Goal: Task Accomplishment & Management: Use online tool/utility

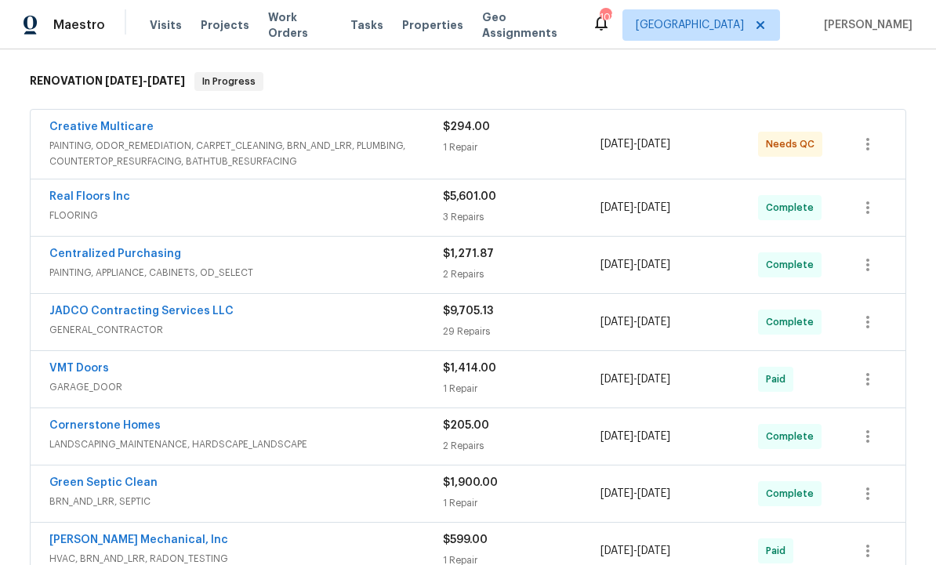
scroll to position [242, 0]
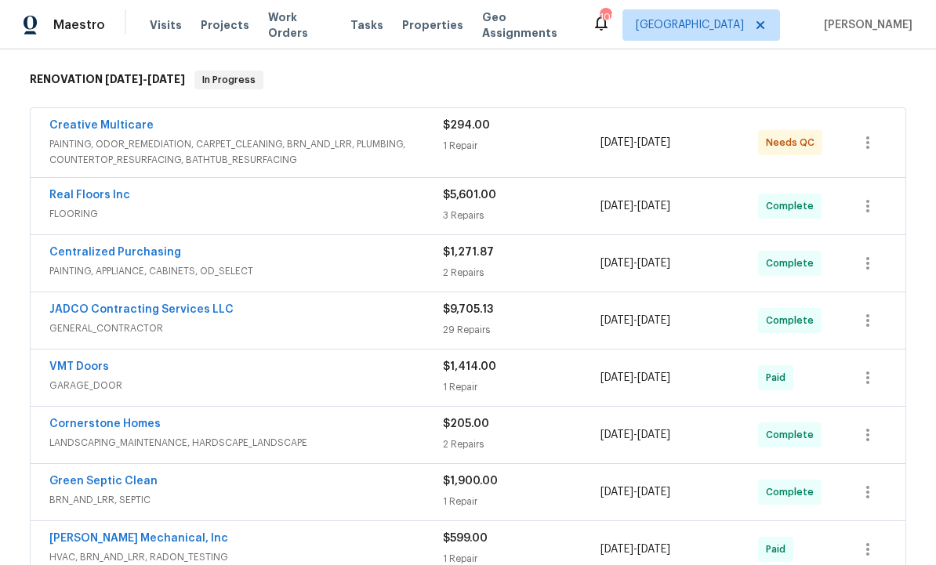
click at [181, 307] on link "JADCO Contracting Services LLC" at bounding box center [141, 309] width 184 height 11
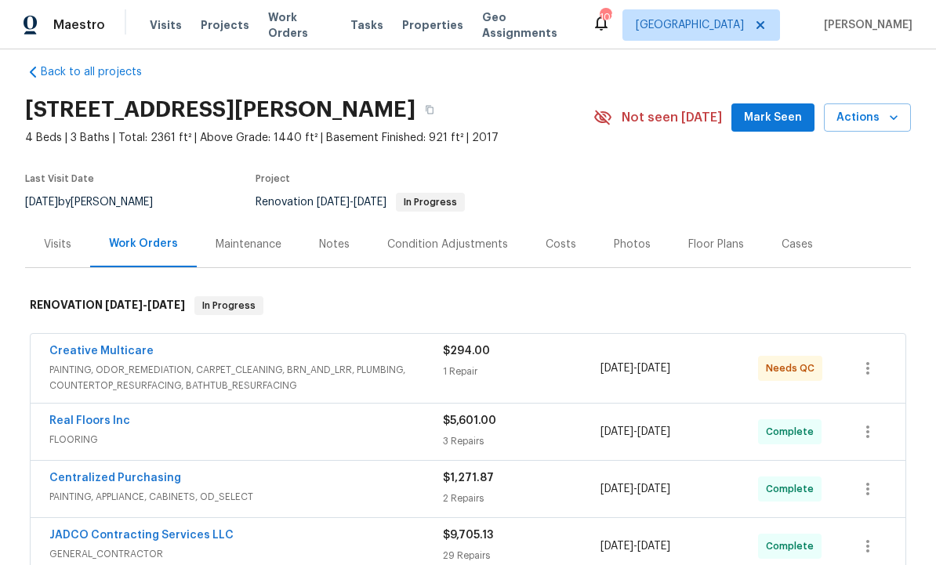
scroll to position [34, 0]
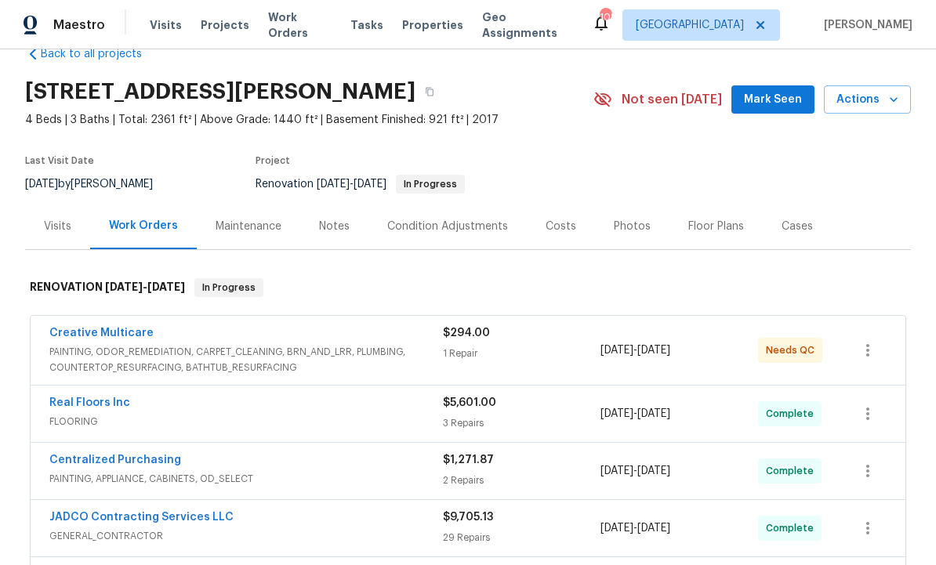
click at [331, 230] on div "Notes" at bounding box center [334, 227] width 31 height 16
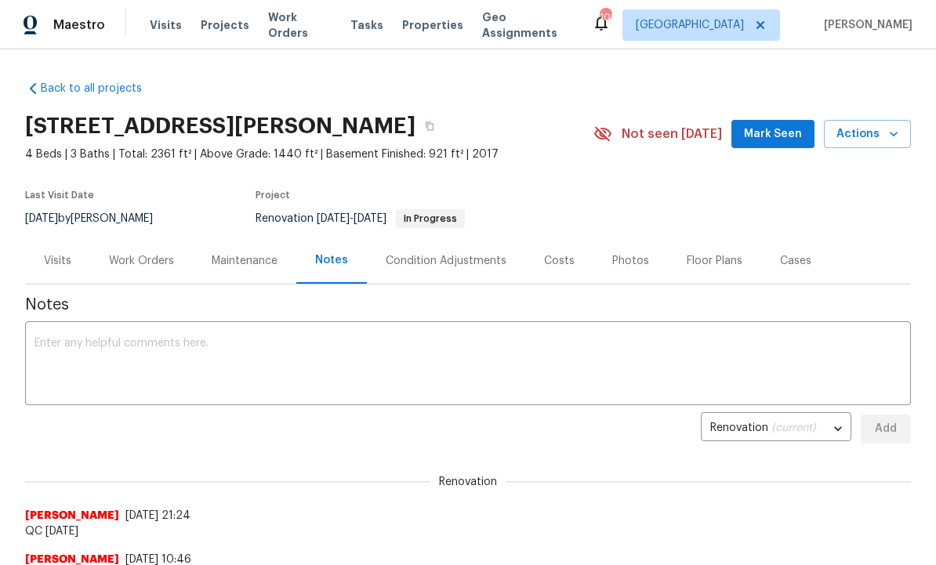
click at [460, 255] on div "Condition Adjustments" at bounding box center [446, 261] width 121 height 16
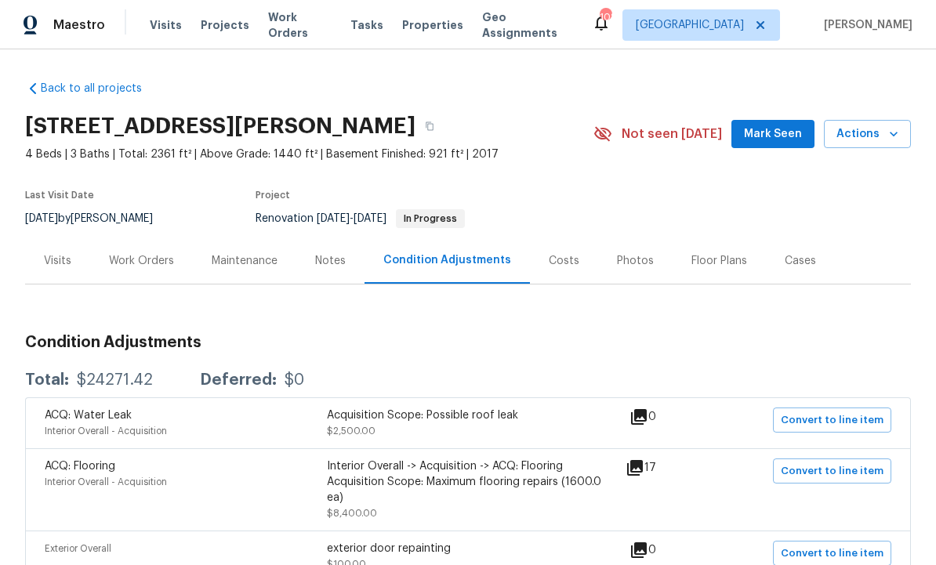
click at [556, 264] on div "Costs" at bounding box center [564, 261] width 31 height 16
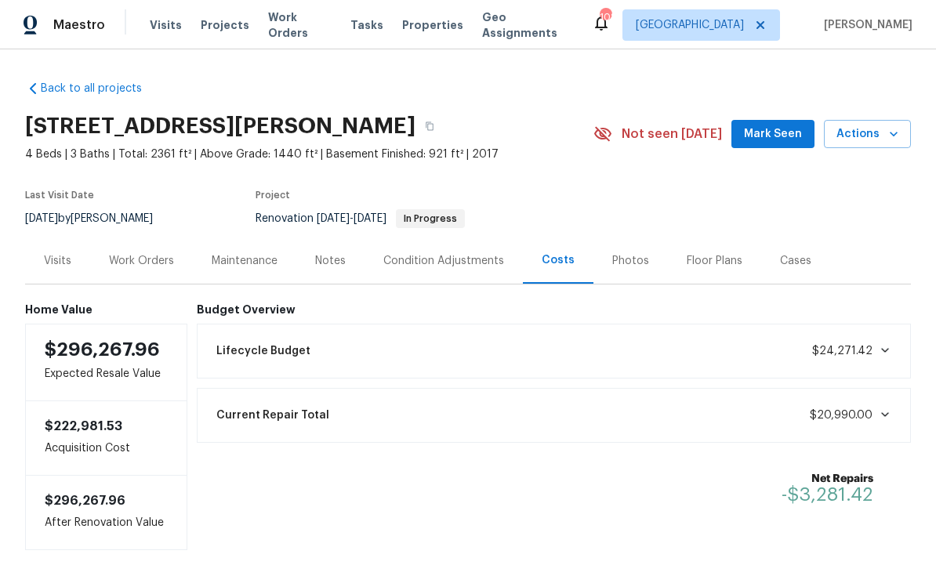
click at [139, 261] on div "Work Orders" at bounding box center [141, 261] width 65 height 16
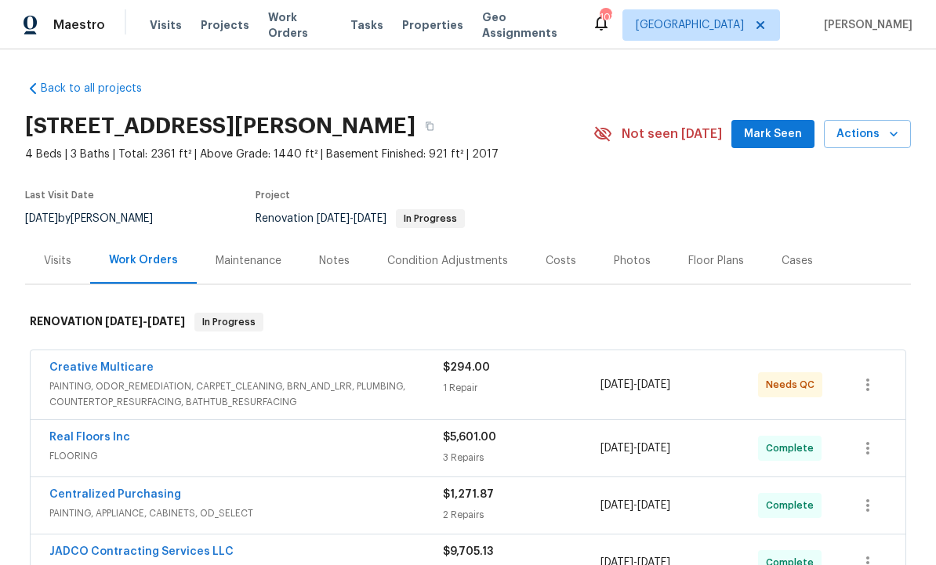
click at [456, 259] on div "Condition Adjustments" at bounding box center [447, 261] width 121 height 16
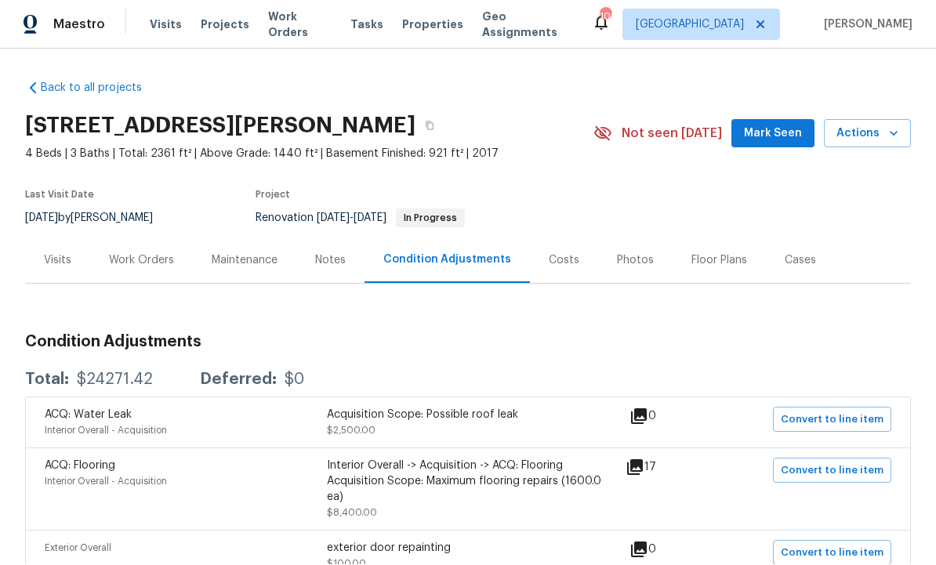
click at [141, 253] on div "Work Orders" at bounding box center [141, 261] width 65 height 16
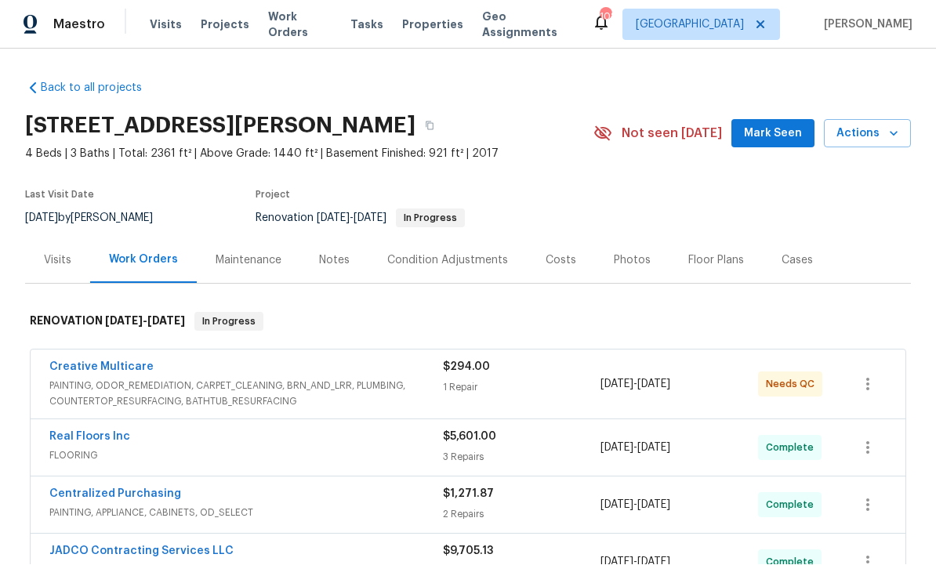
click at [159, 546] on link "JADCO Contracting Services LLC" at bounding box center [141, 551] width 184 height 11
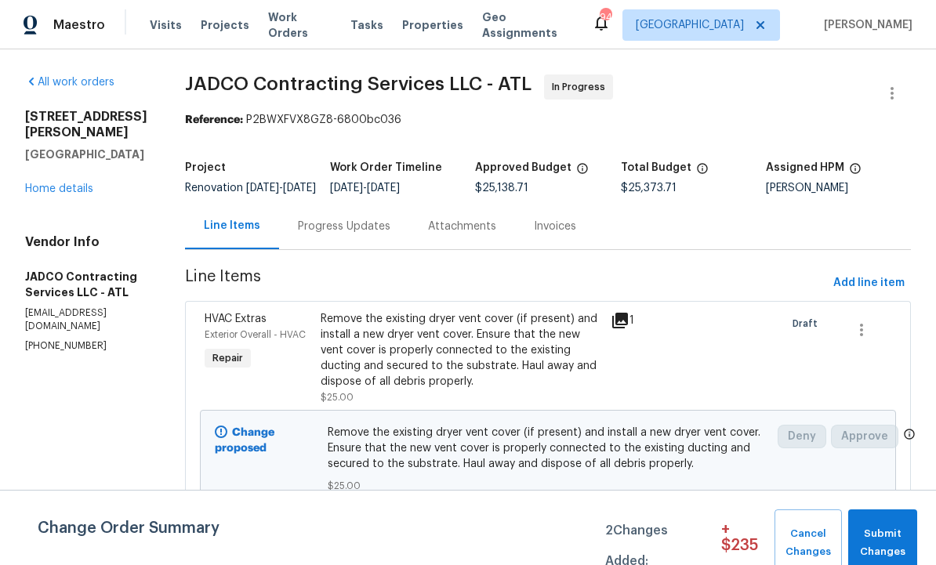
scroll to position [57, 0]
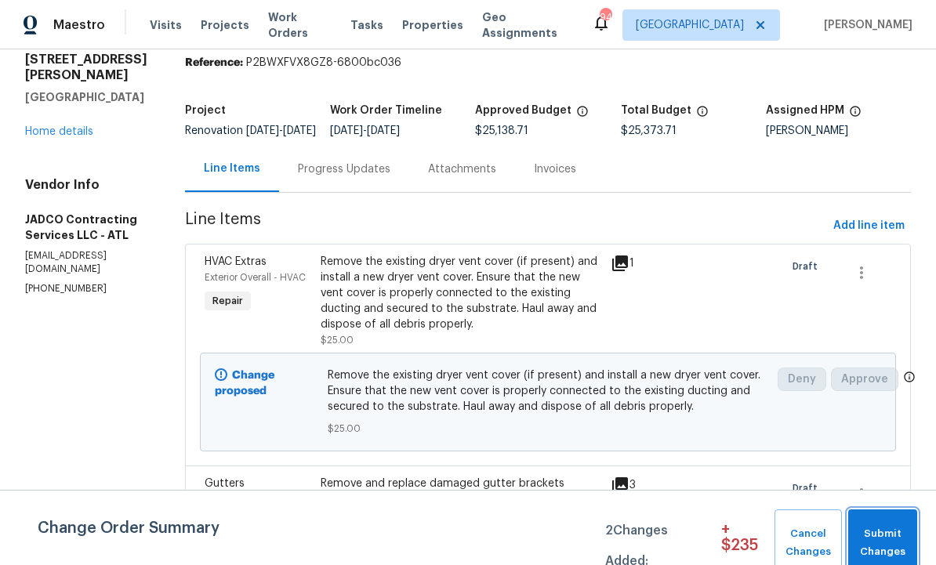
click at [887, 535] on span "Submit Changes" at bounding box center [882, 543] width 53 height 36
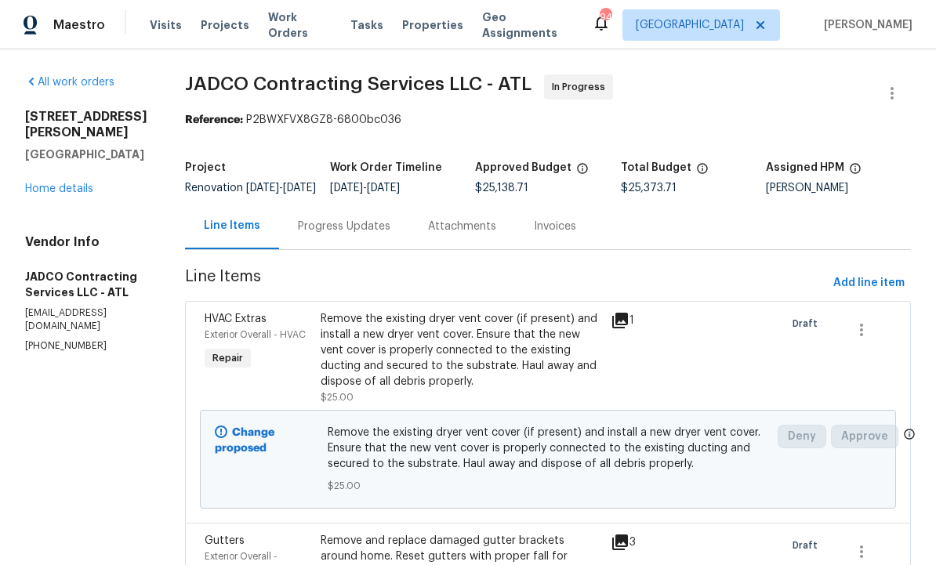
scroll to position [0, 0]
click at [865, 293] on span "Add line item" at bounding box center [868, 284] width 71 height 20
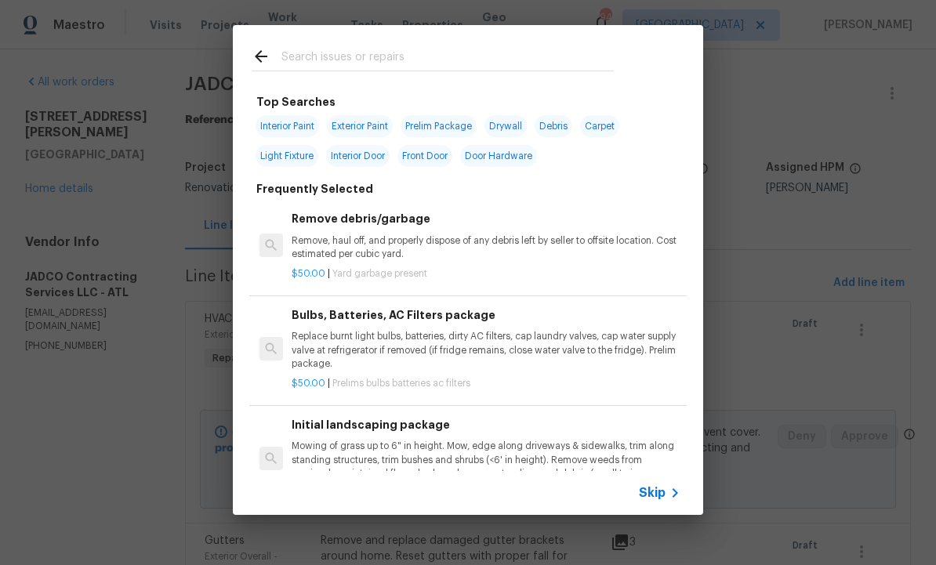
click at [348, 57] on input "text" at bounding box center [447, 59] width 332 height 24
type input "Toilet"
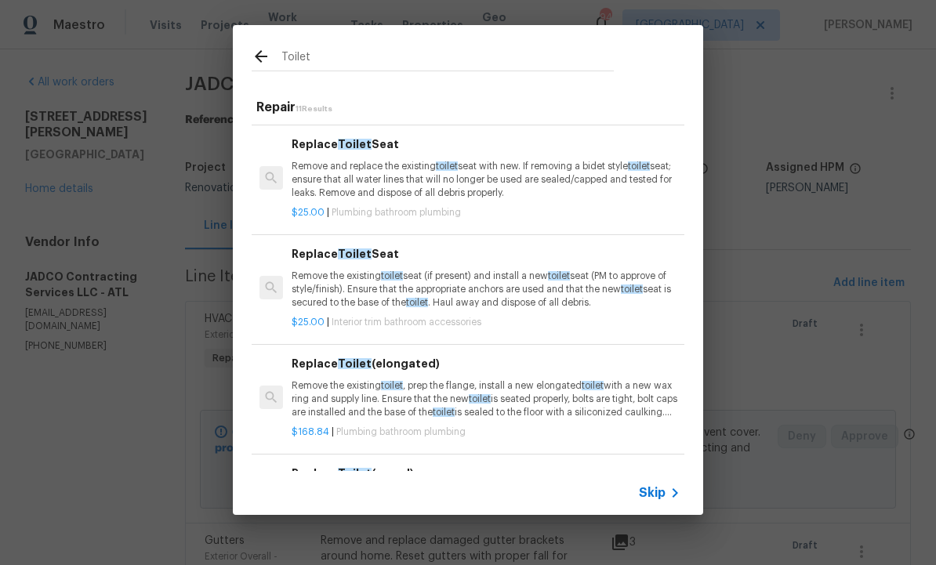
scroll to position [161, 0]
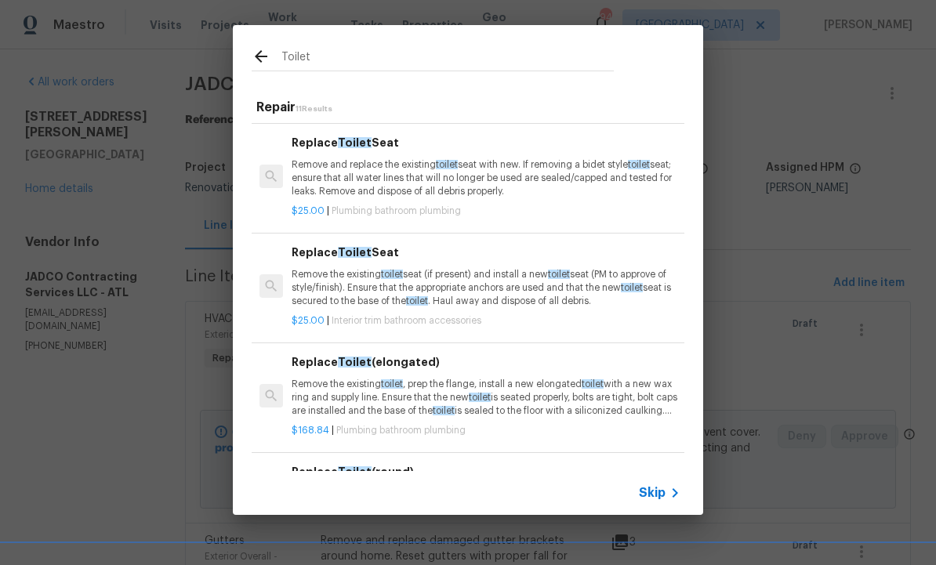
click at [346, 150] on h6 "Replace Toilet Seat" at bounding box center [486, 142] width 389 height 17
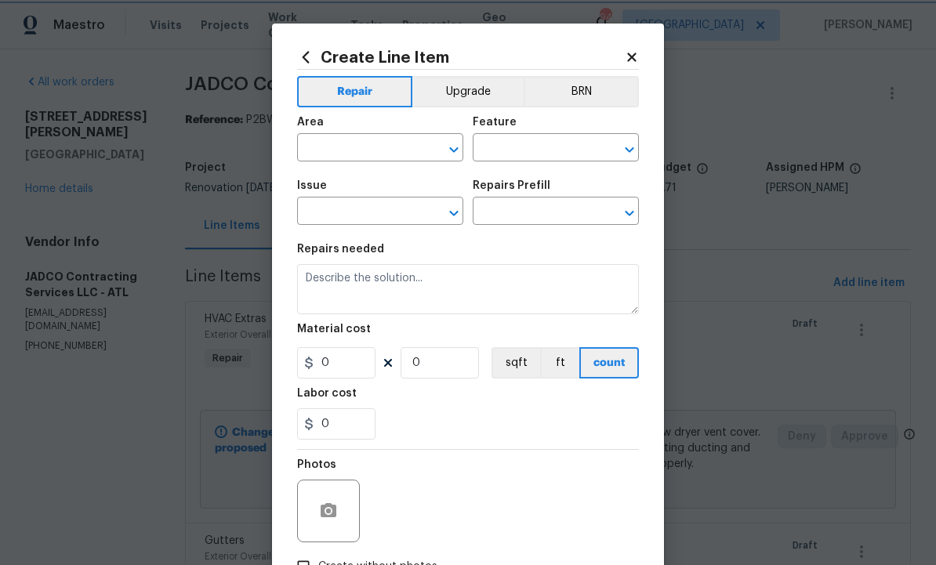
type input "Plumbing"
type input "Bathroom Plumbing"
type textarea "Remove and replace the existing toilet seat with new. If removing a bidet style…"
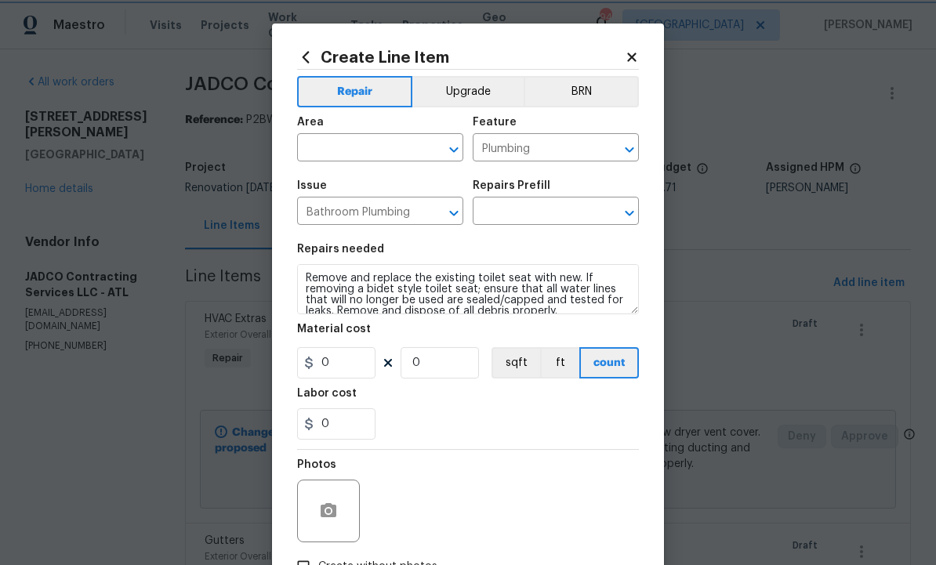
type input "1"
type input "Replace Toilet Seat $25.00"
type input "25"
click at [381, 158] on input "text" at bounding box center [358, 149] width 122 height 24
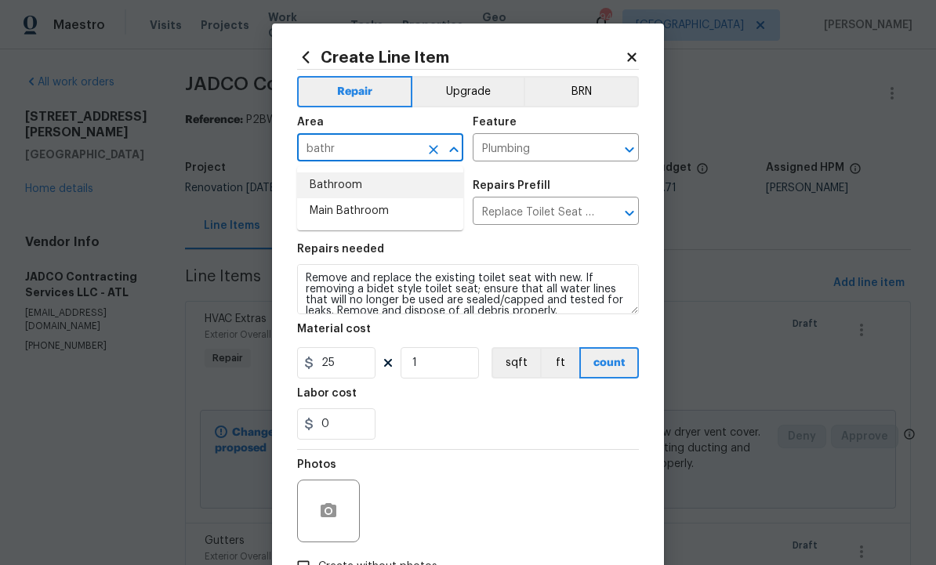
click at [376, 187] on li "Bathroom" at bounding box center [380, 185] width 166 height 26
type input "Bathroom"
click at [451, 365] on input "1" at bounding box center [440, 362] width 78 height 31
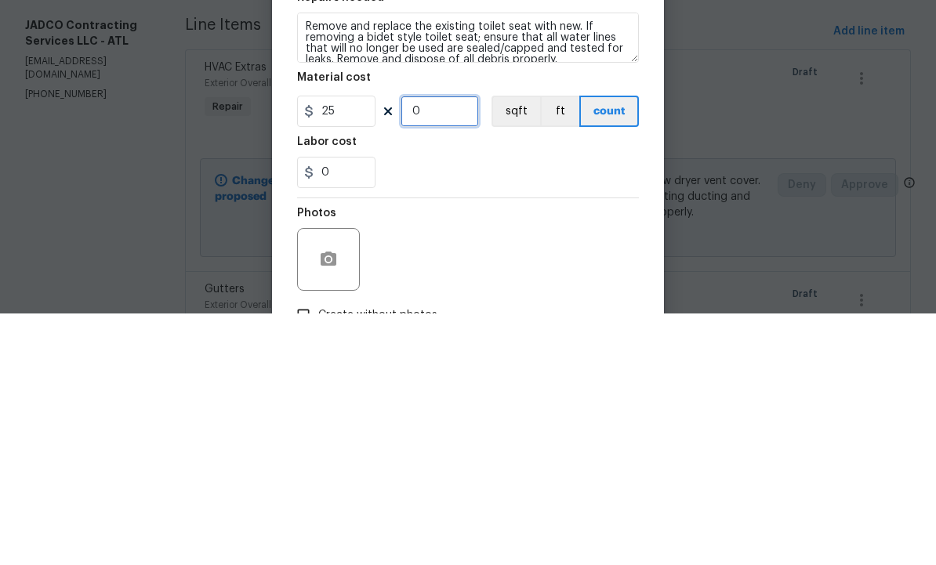
type input "2"
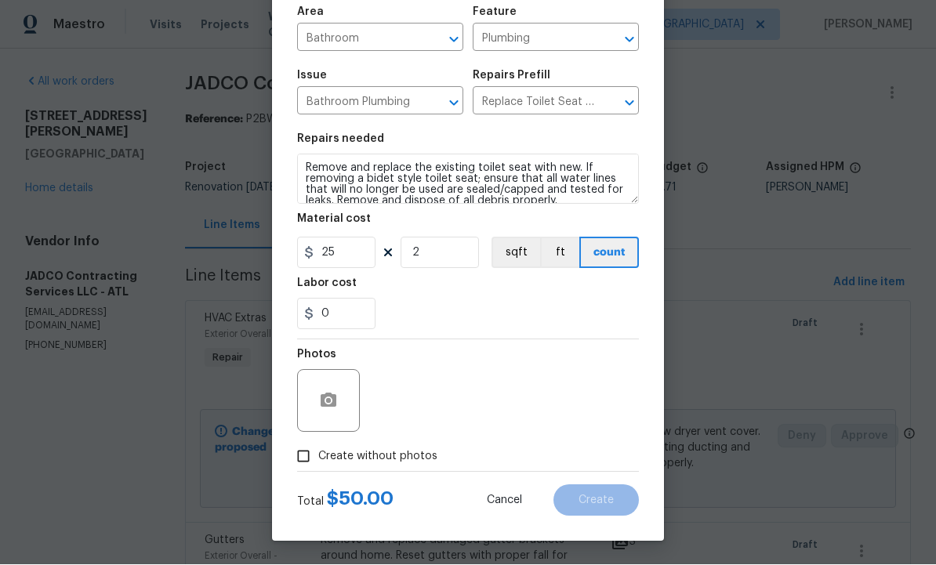
scroll to position [113, 0]
click at [315, 456] on input "Create without photos" at bounding box center [303, 457] width 30 height 30
checkbox input "true"
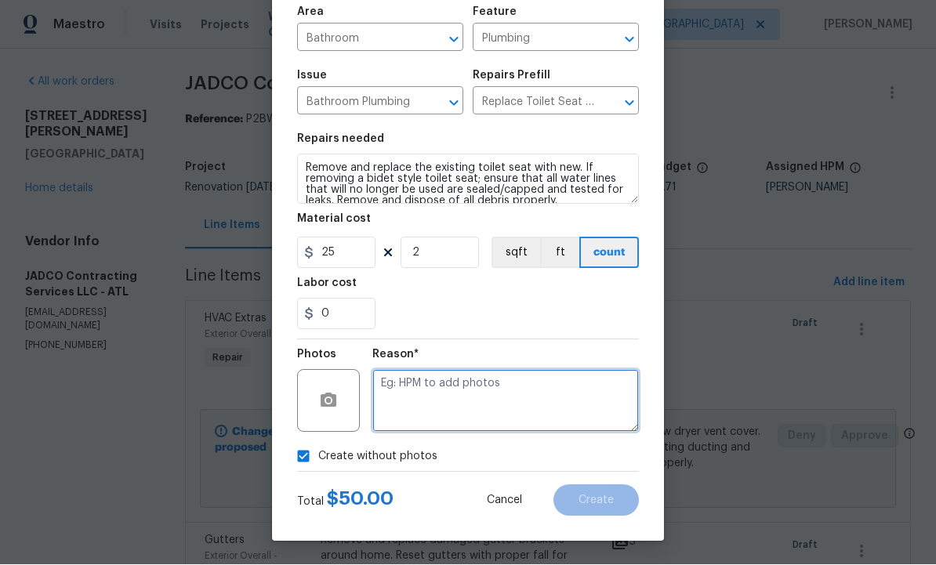
click at [452, 388] on textarea at bounding box center [505, 401] width 267 height 63
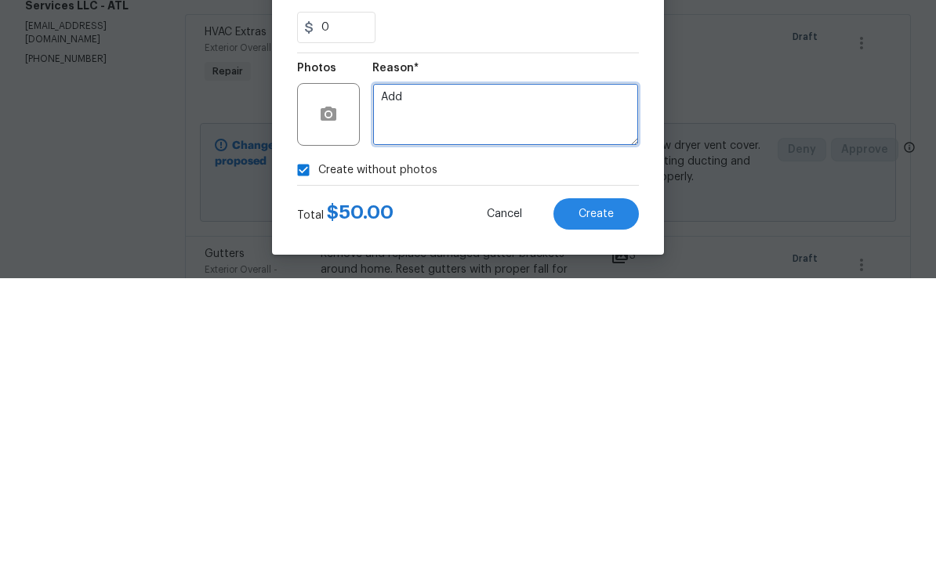
type textarea "Add"
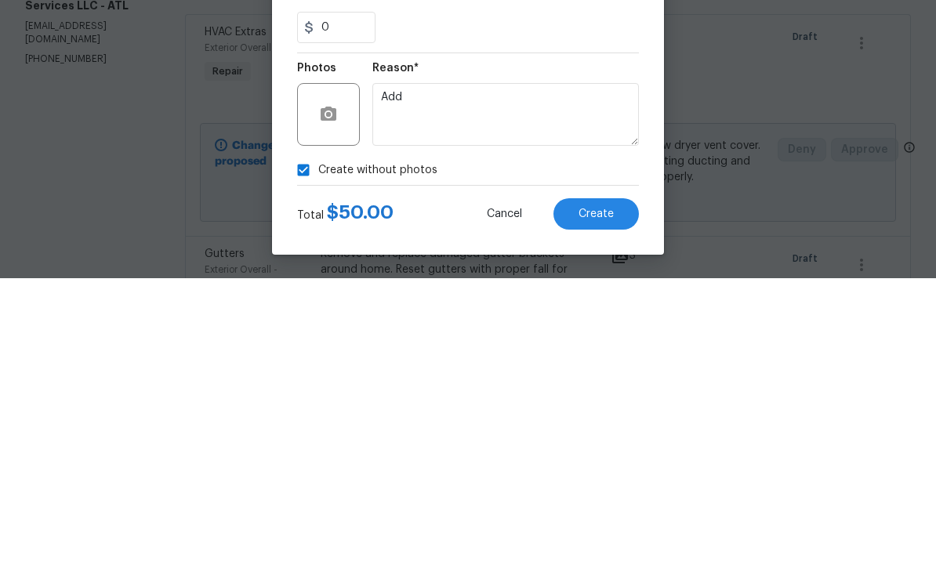
click at [615, 485] on button "Create" at bounding box center [595, 500] width 85 height 31
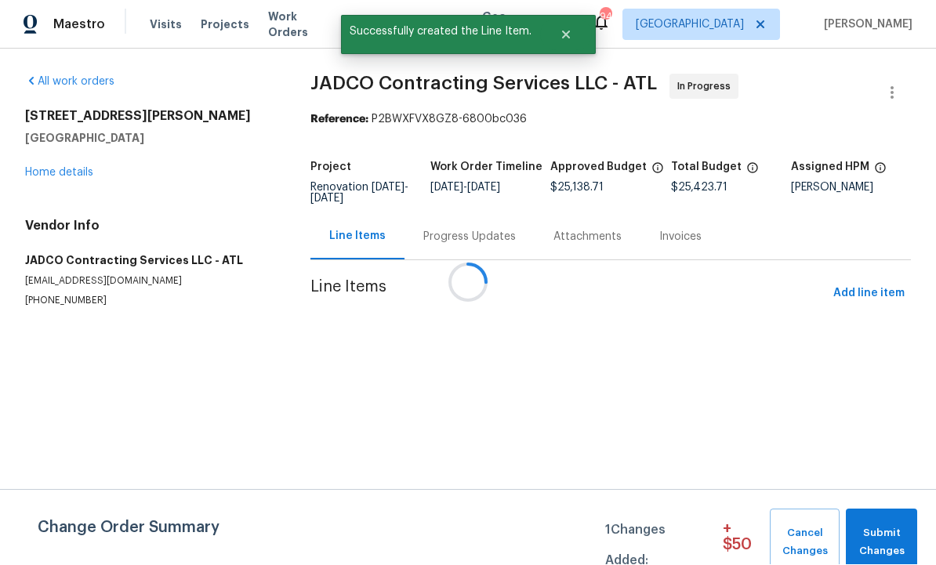
scroll to position [1, 0]
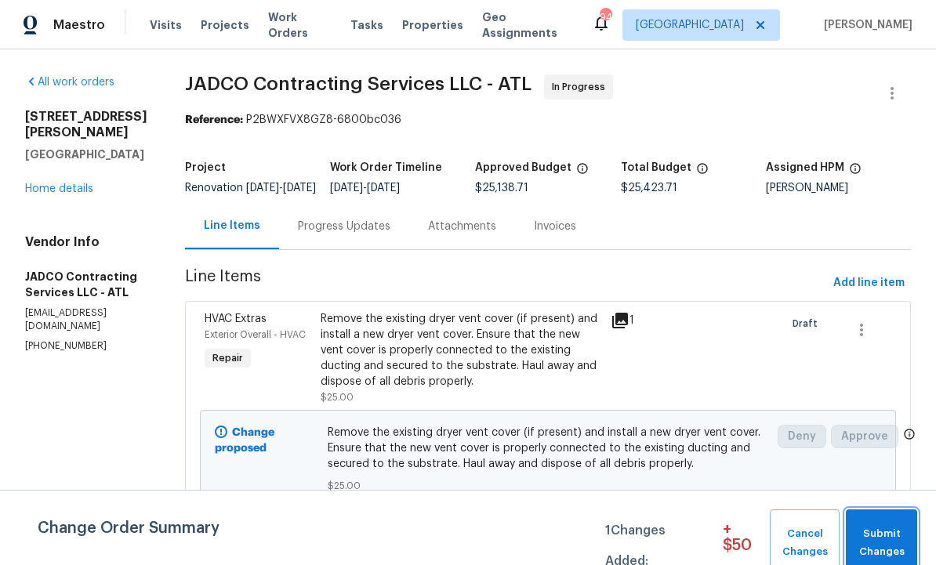
click at [872, 533] on span "Submit Changes" at bounding box center [882, 543] width 56 height 36
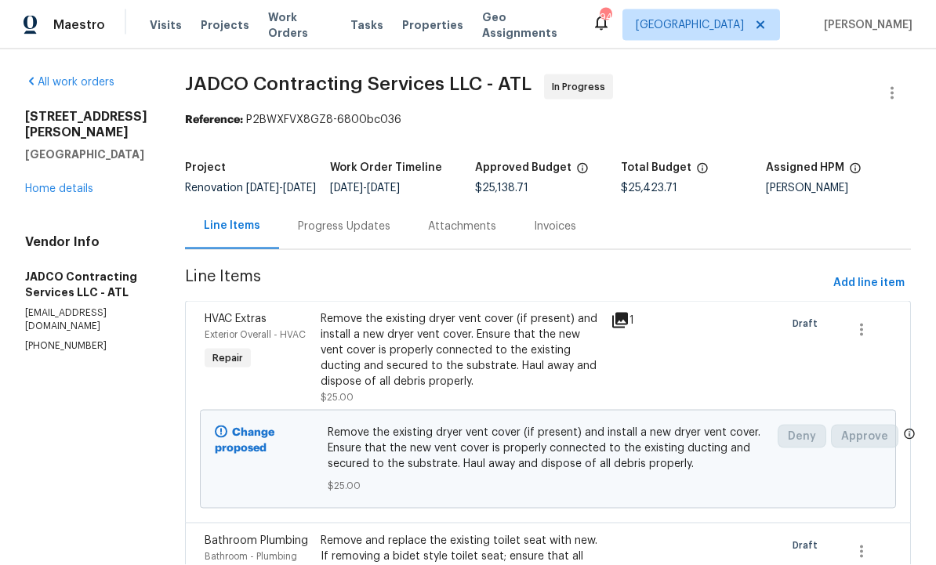
scroll to position [0, 0]
click at [865, 293] on span "Add line item" at bounding box center [868, 284] width 71 height 20
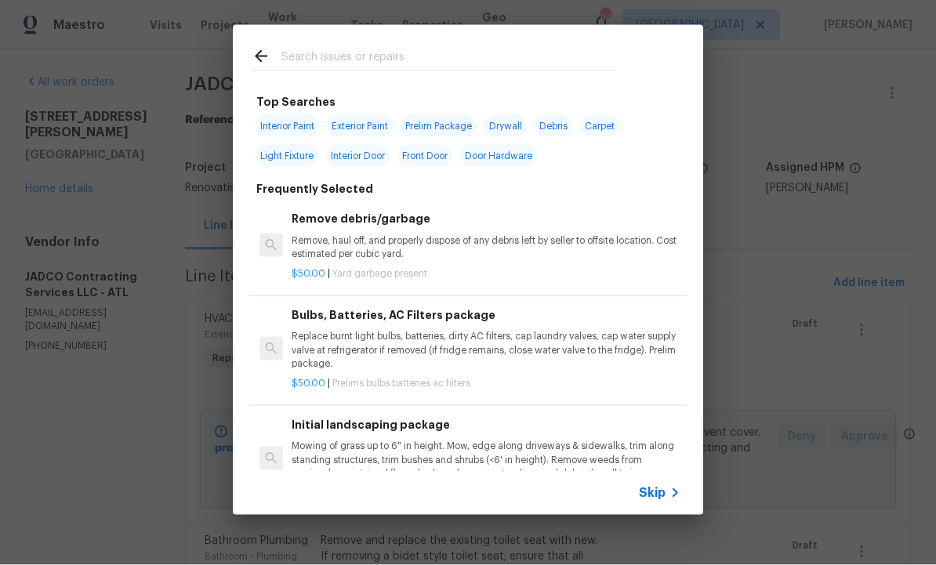
scroll to position [1, 0]
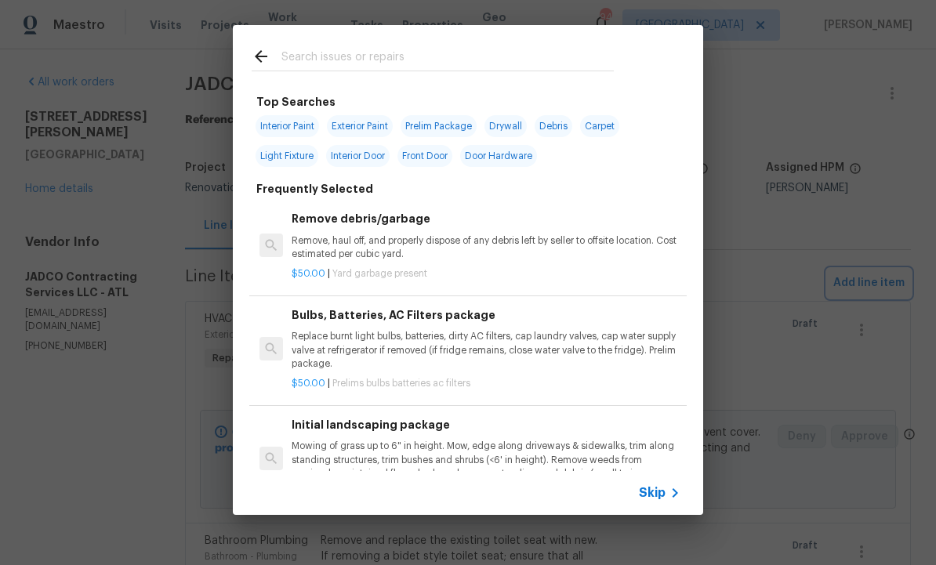
click at [840, 231] on div "Top Searches Interior Paint Exterior Paint Prelim Package Drywall Debris Carpet…" at bounding box center [468, 270] width 936 height 540
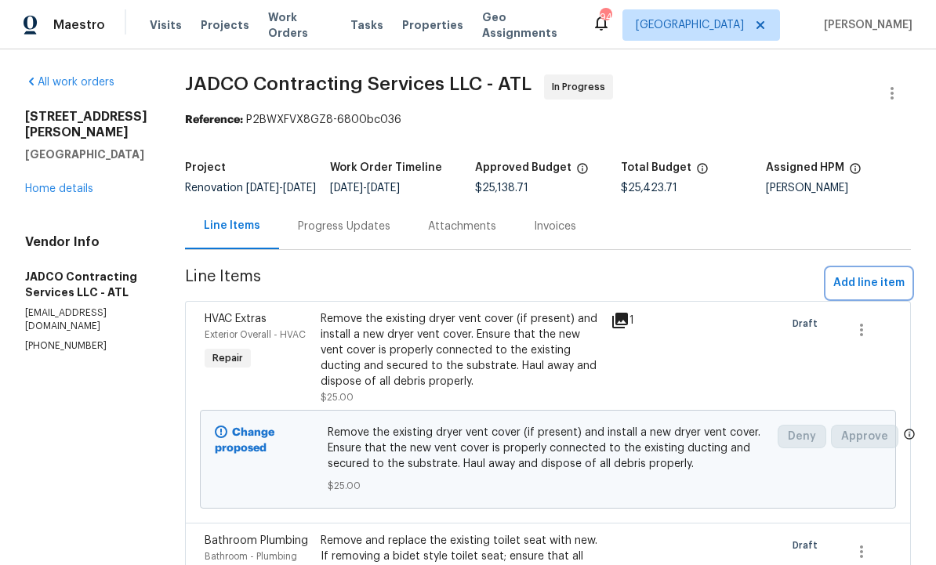
click at [867, 293] on span "Add line item" at bounding box center [868, 284] width 71 height 20
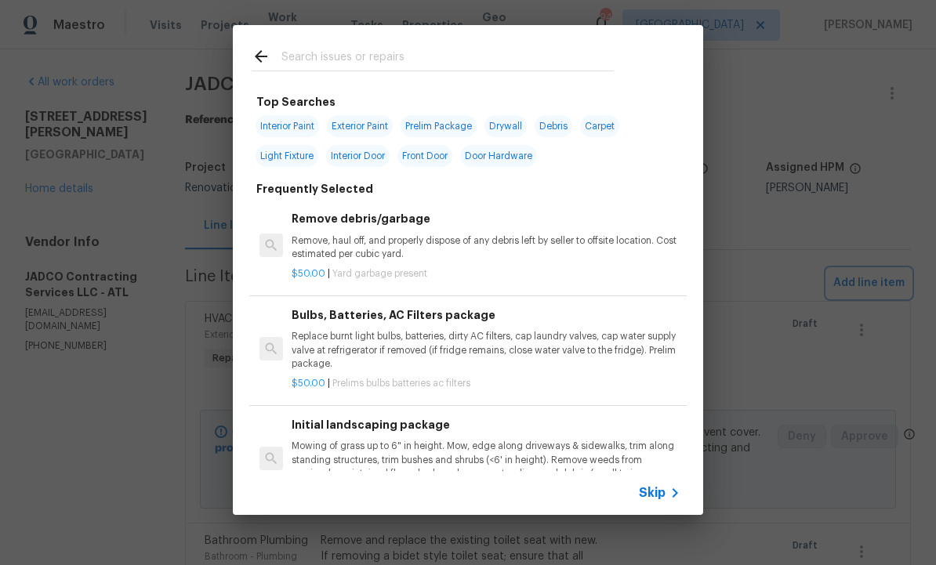
click at [818, 246] on div "Top Searches Interior Paint Exterior Paint Prelim Package Drywall Debris Carpet…" at bounding box center [468, 270] width 936 height 540
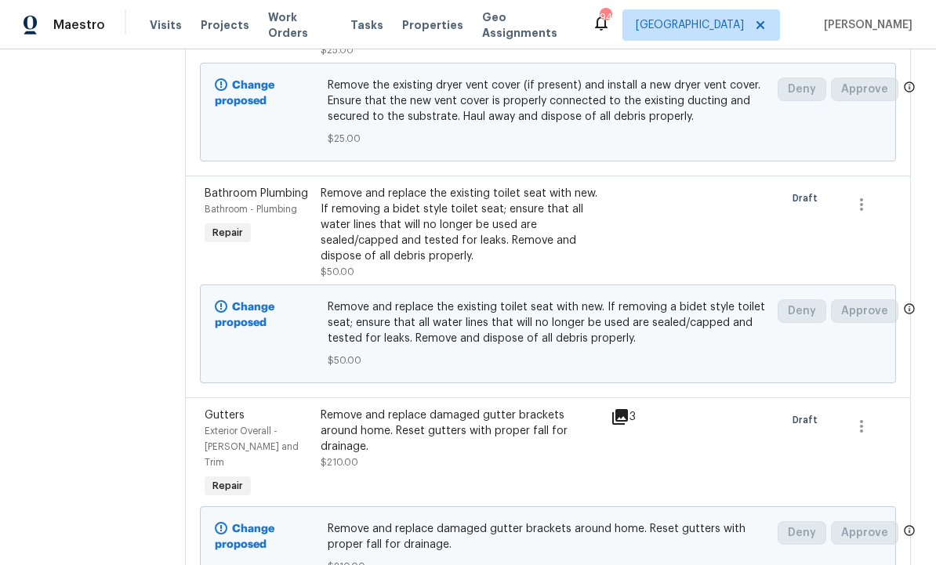
scroll to position [352, 0]
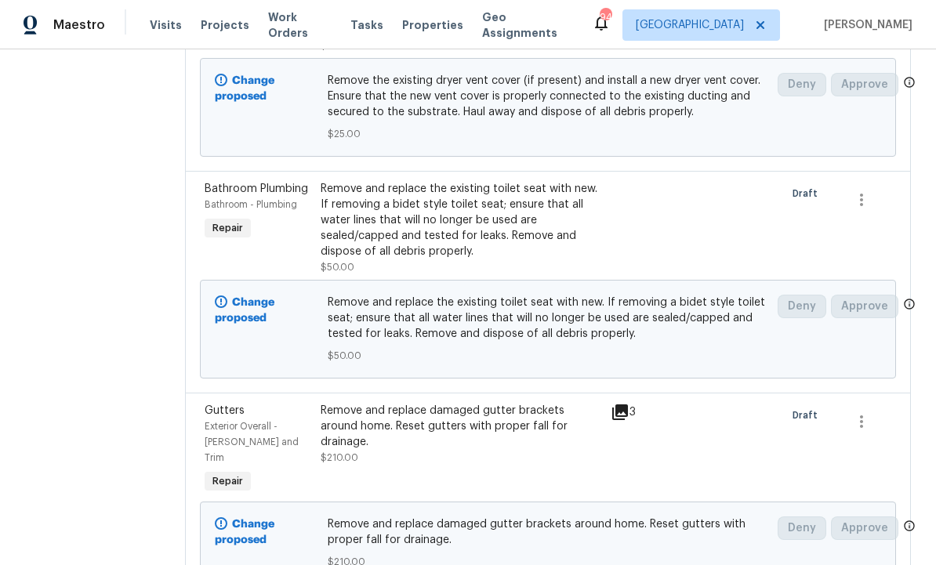
click at [555, 259] on div "Remove and replace the existing toilet seat with new. If removing a bidet style…" at bounding box center [461, 220] width 281 height 78
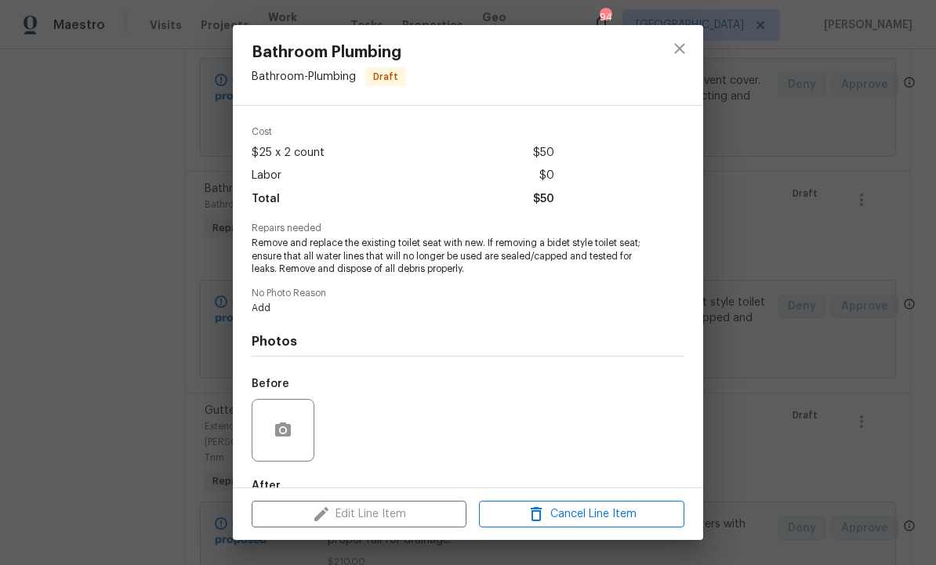
scroll to position [131, 0]
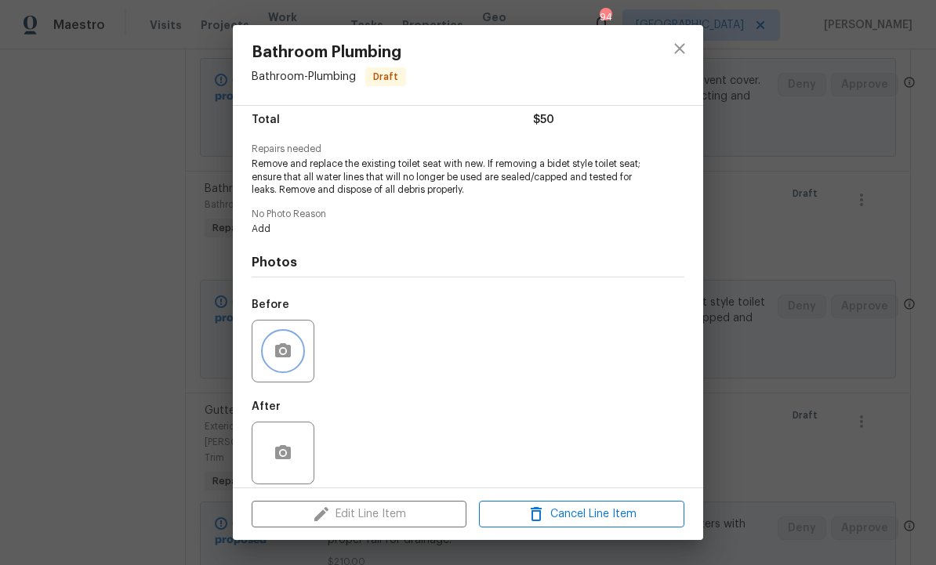
click at [279, 357] on icon "button" at bounding box center [283, 350] width 16 height 14
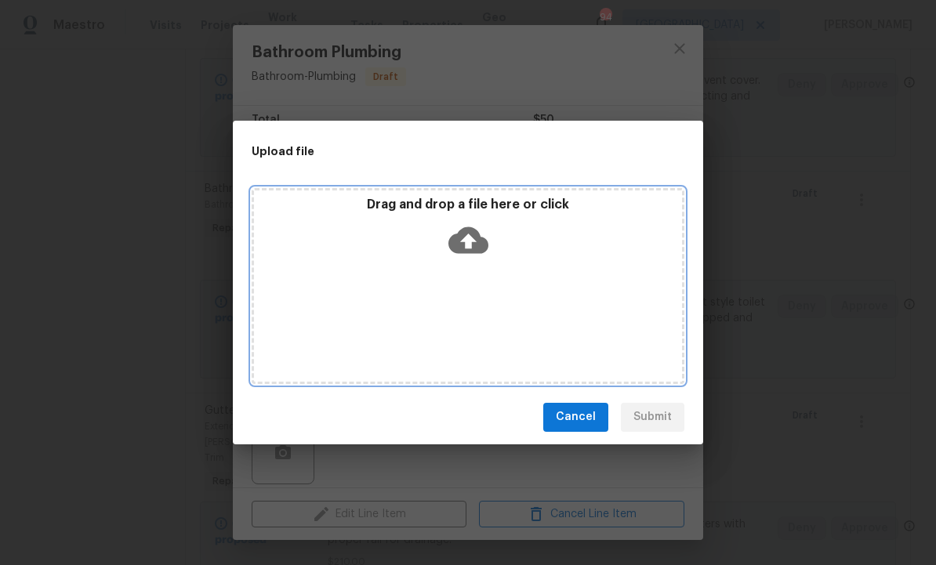
click at [470, 241] on icon at bounding box center [468, 240] width 40 height 40
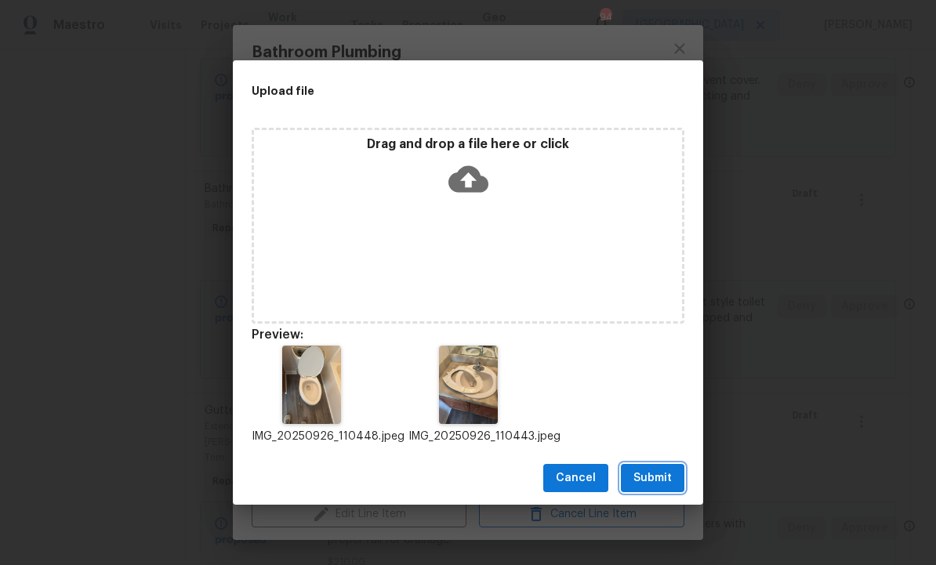
click at [653, 479] on span "Submit" at bounding box center [652, 479] width 38 height 20
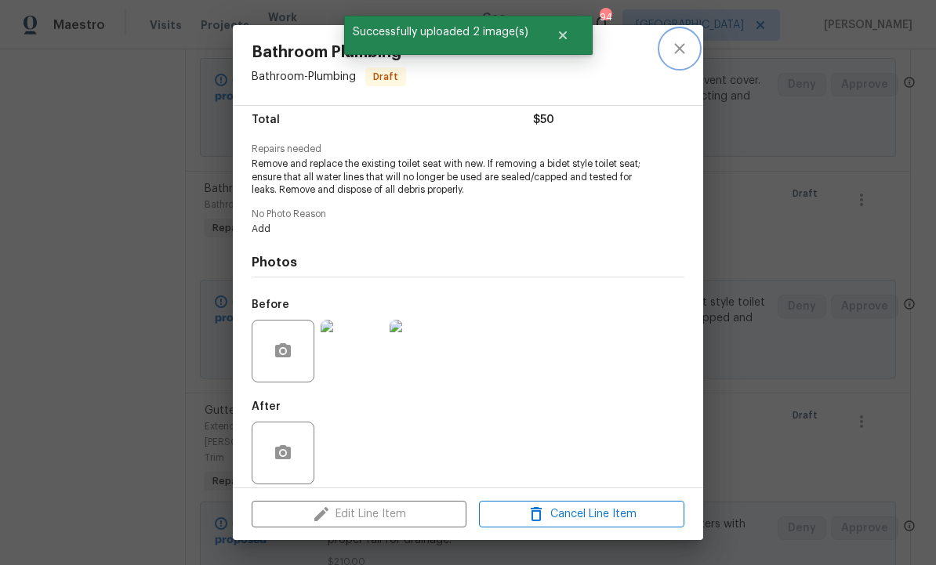
click at [687, 42] on icon "close" at bounding box center [679, 48] width 19 height 19
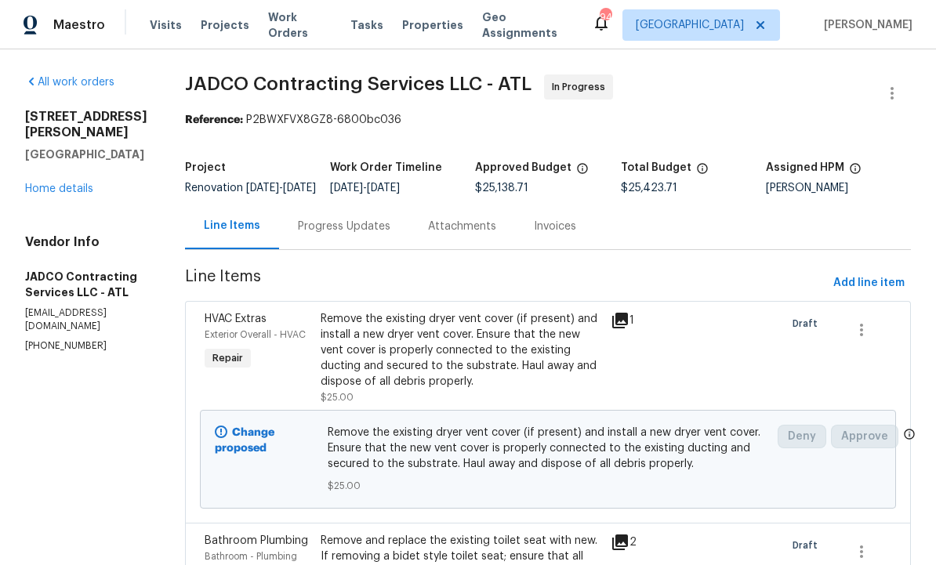
scroll to position [0, 0]
click at [865, 288] on span "Add line item" at bounding box center [868, 284] width 71 height 20
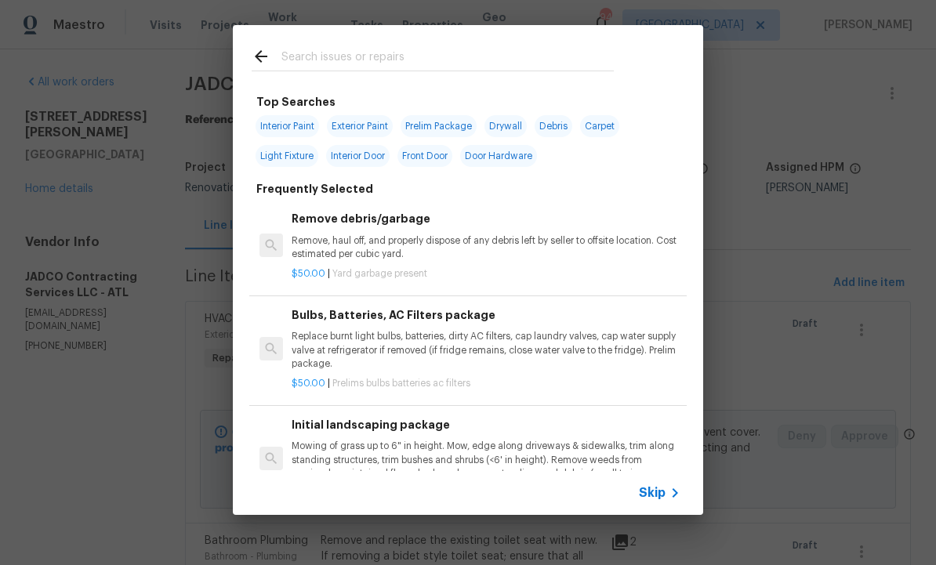
click at [343, 56] on input "text" at bounding box center [447, 59] width 332 height 24
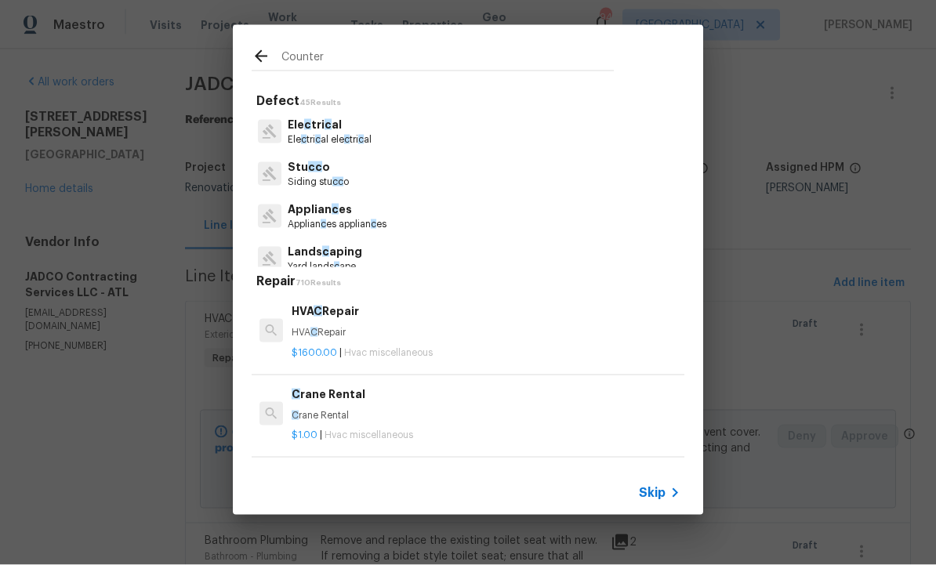
type input "Countert"
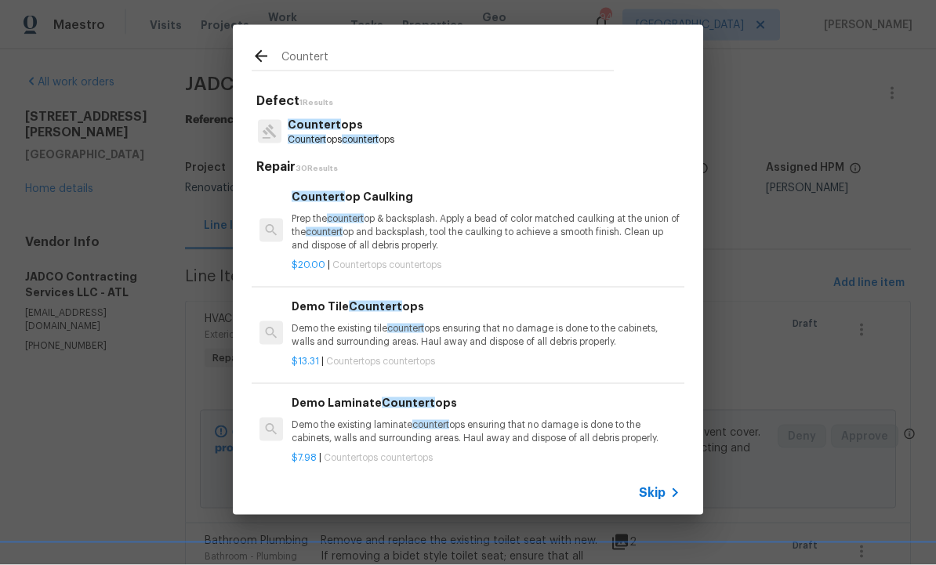
click at [365, 139] on span "countert" at bounding box center [360, 139] width 37 height 9
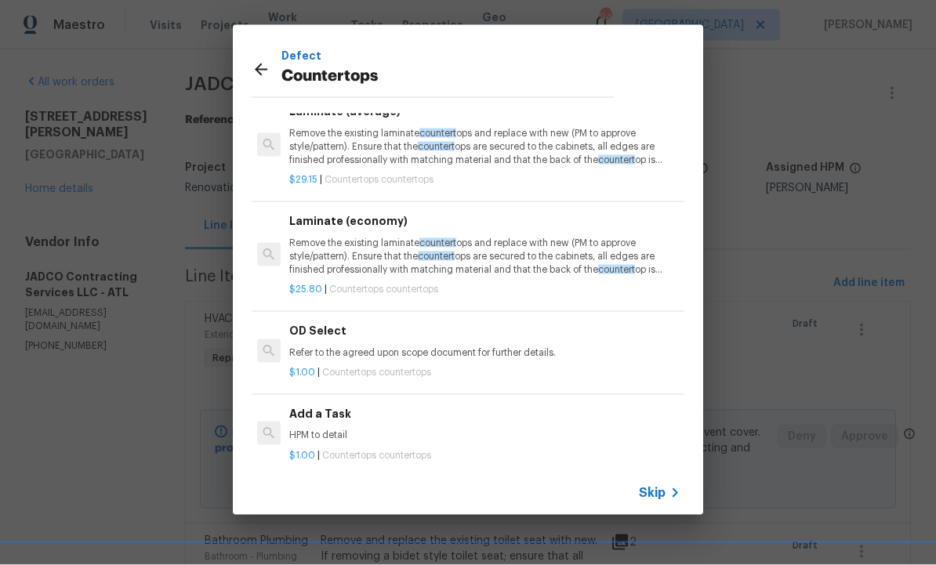
scroll to position [70, 0]
click at [331, 412] on div "Add a Task HPM to detail" at bounding box center [483, 424] width 389 height 38
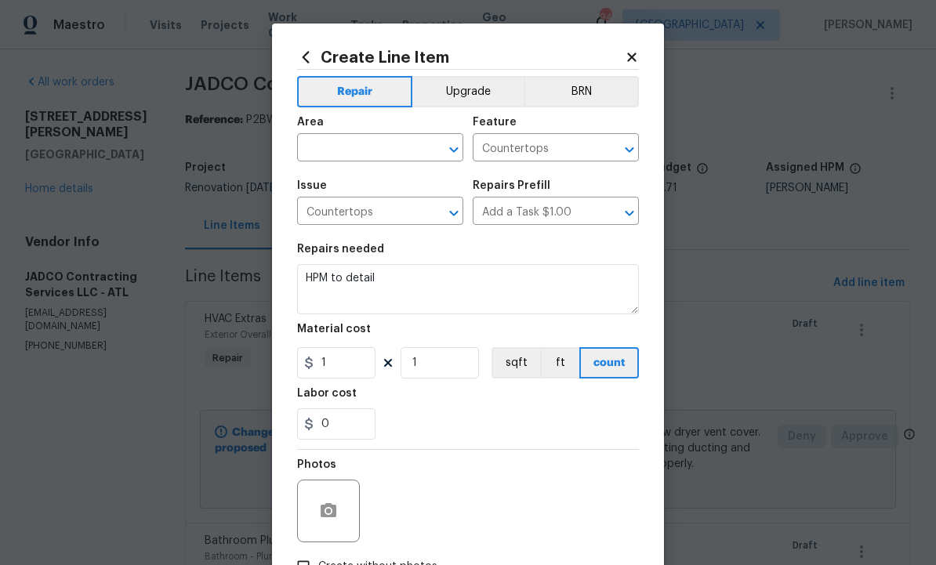
click at [351, 150] on input "text" at bounding box center [358, 149] width 122 height 24
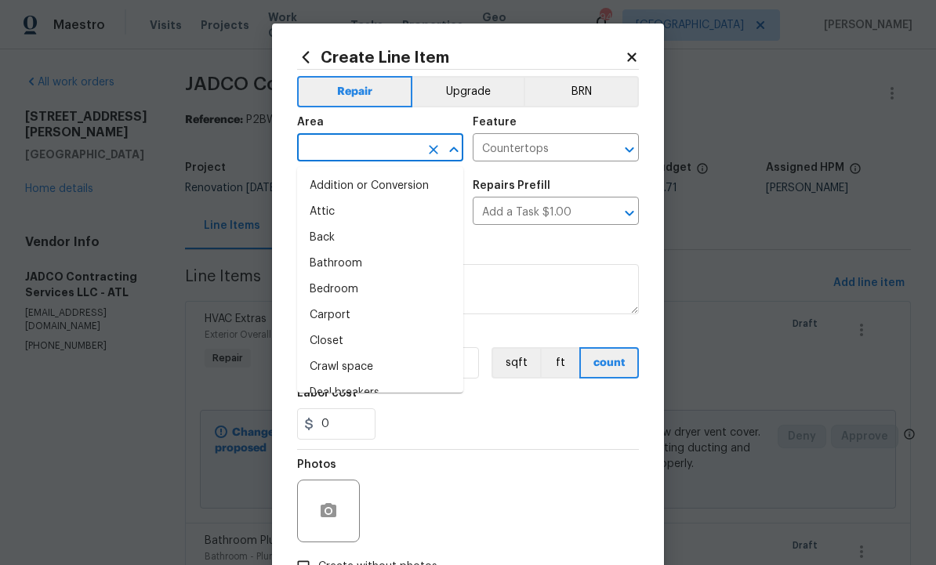
scroll to position [0, 0]
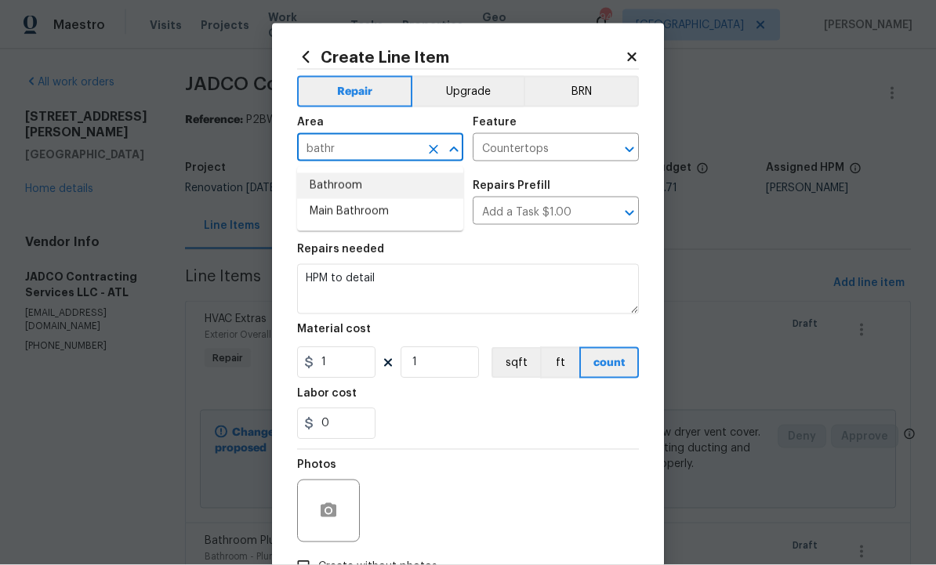
click at [355, 183] on li "Bathroom" at bounding box center [380, 186] width 166 height 26
type input "Bathroom"
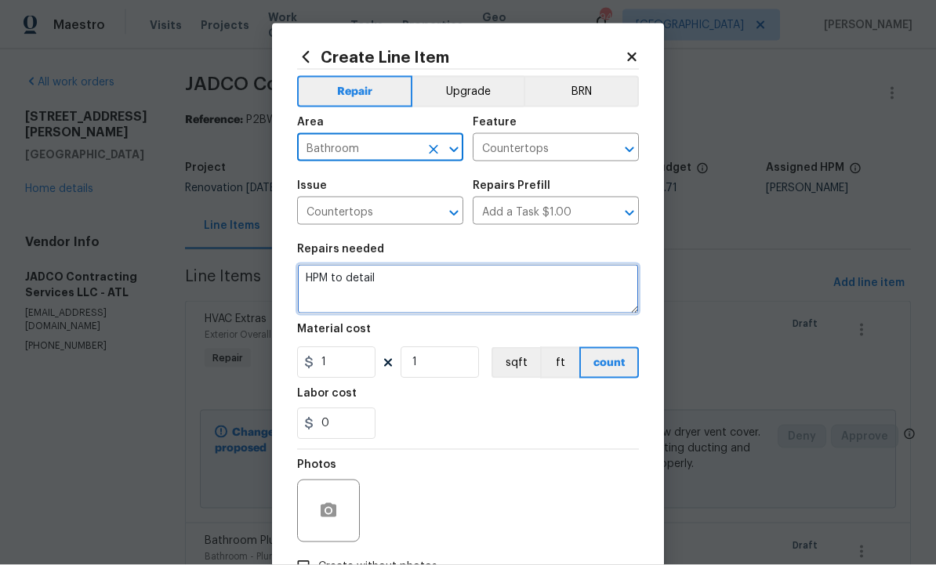
click at [419, 292] on textarea "HPM to detail" at bounding box center [468, 289] width 342 height 50
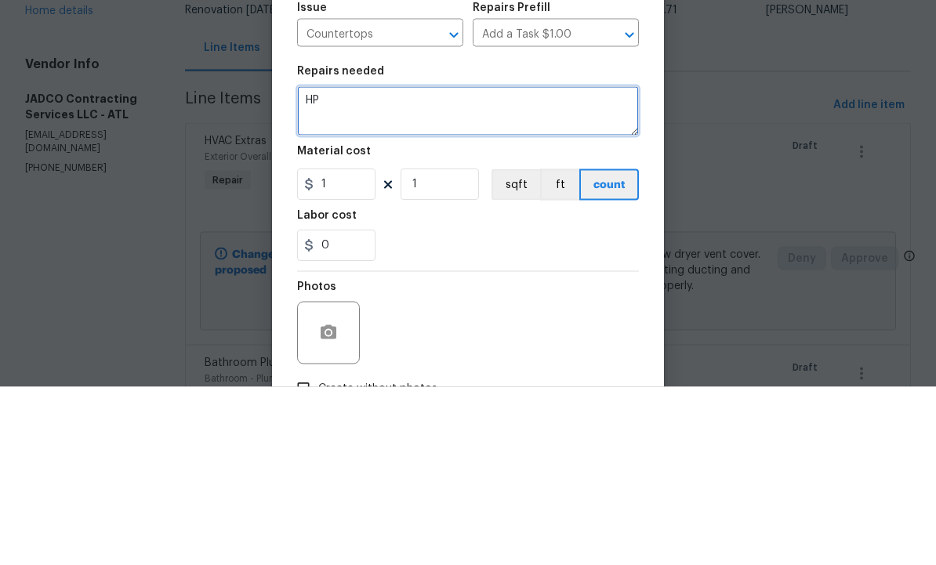
type textarea "H"
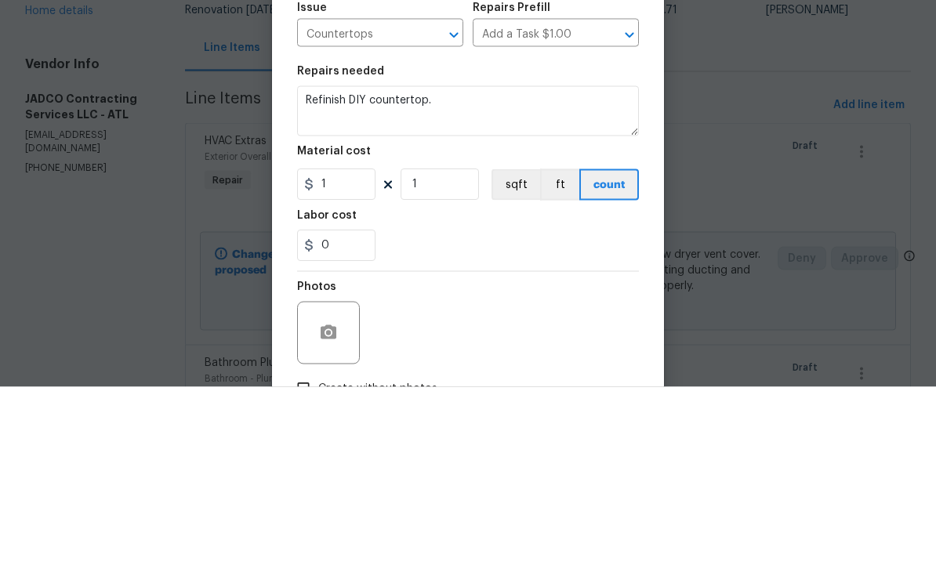
scroll to position [53, 0]
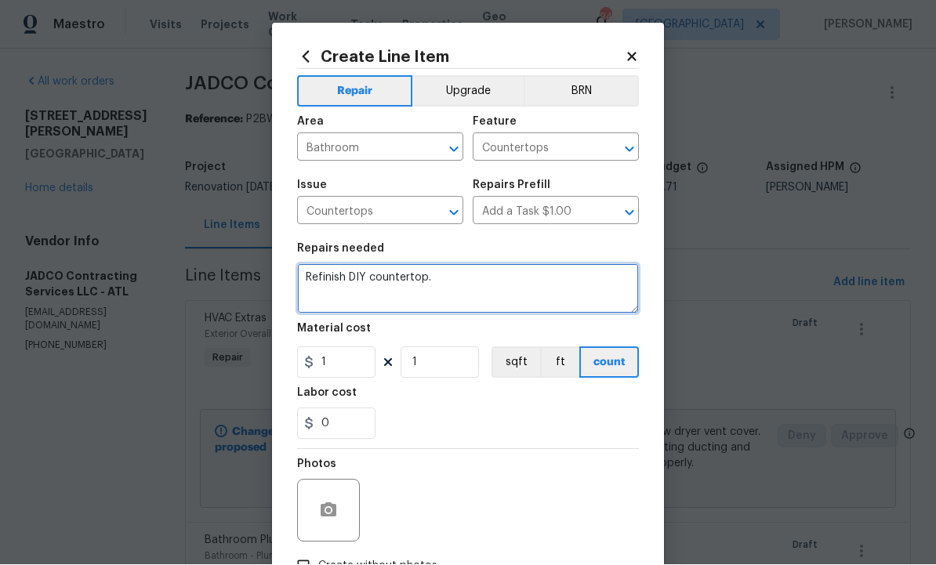
type textarea "Refinish DIY countertop."
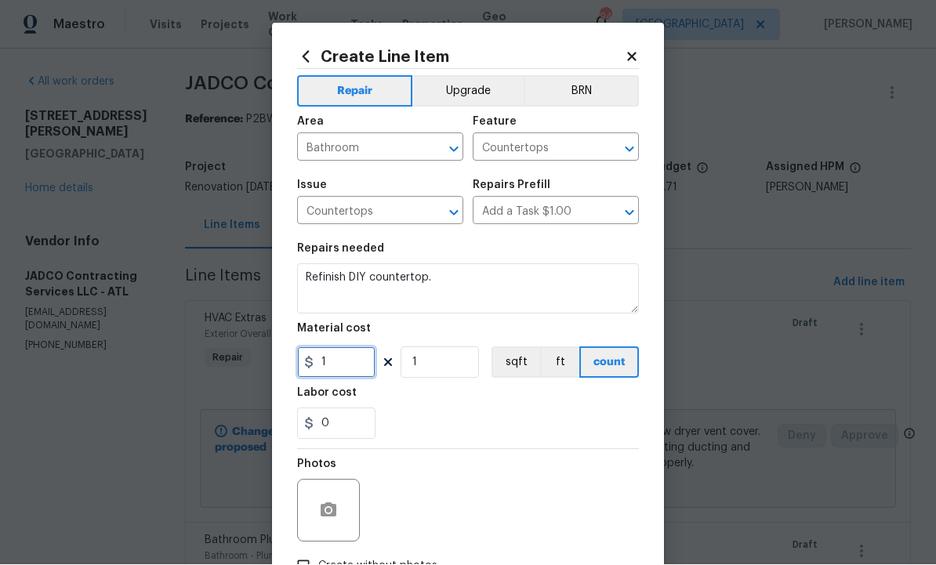
click at [337, 366] on input "1" at bounding box center [336, 362] width 78 height 31
type input "100"
click at [344, 489] on div at bounding box center [328, 511] width 63 height 63
click at [330, 507] on icon "button" at bounding box center [329, 510] width 16 height 14
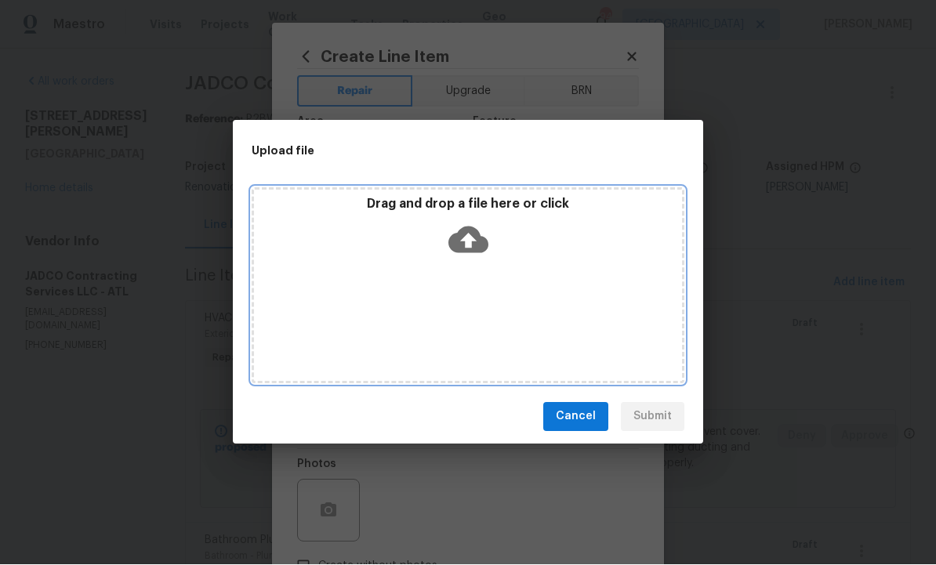
click at [479, 236] on icon at bounding box center [468, 240] width 40 height 27
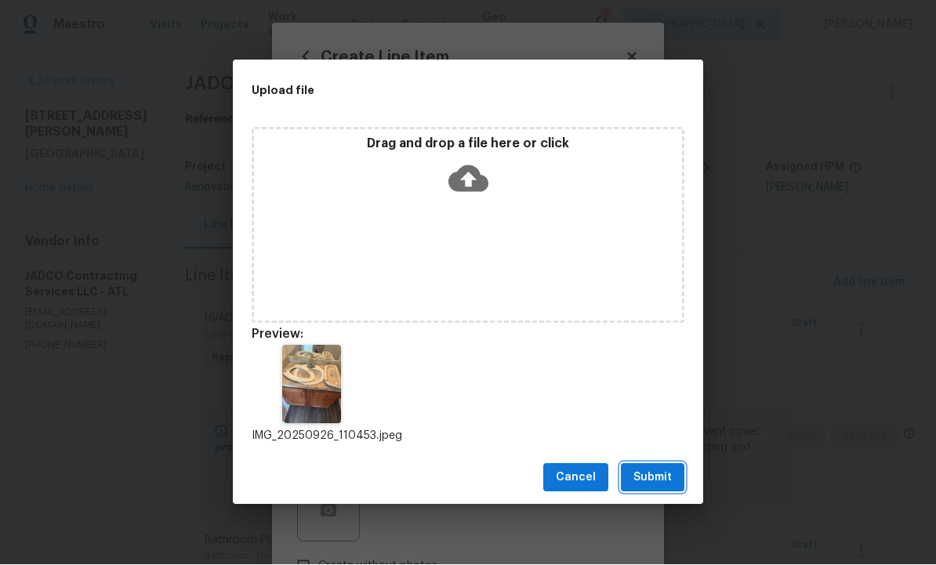
click at [652, 479] on span "Submit" at bounding box center [652, 479] width 38 height 20
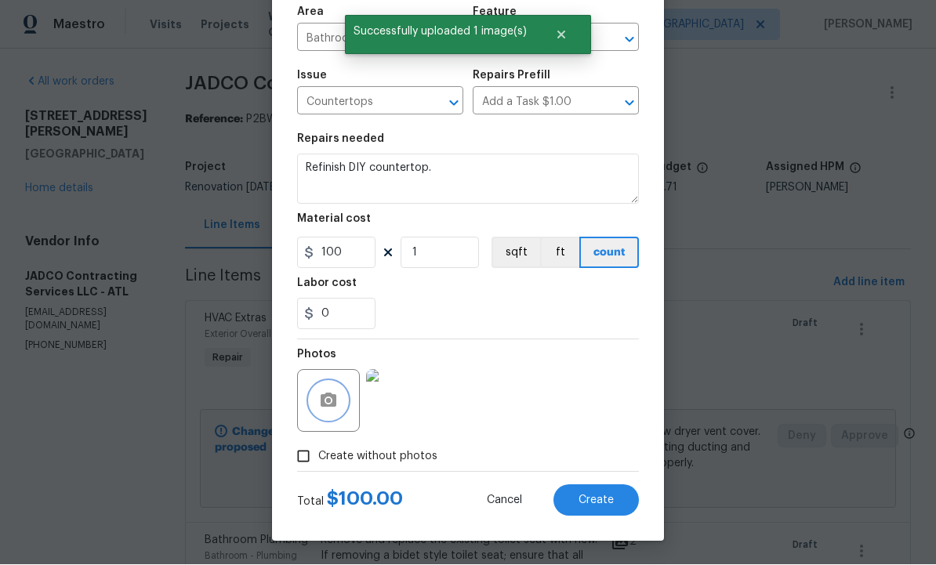
scroll to position [113, 0]
click at [592, 496] on span "Create" at bounding box center [596, 501] width 35 height 12
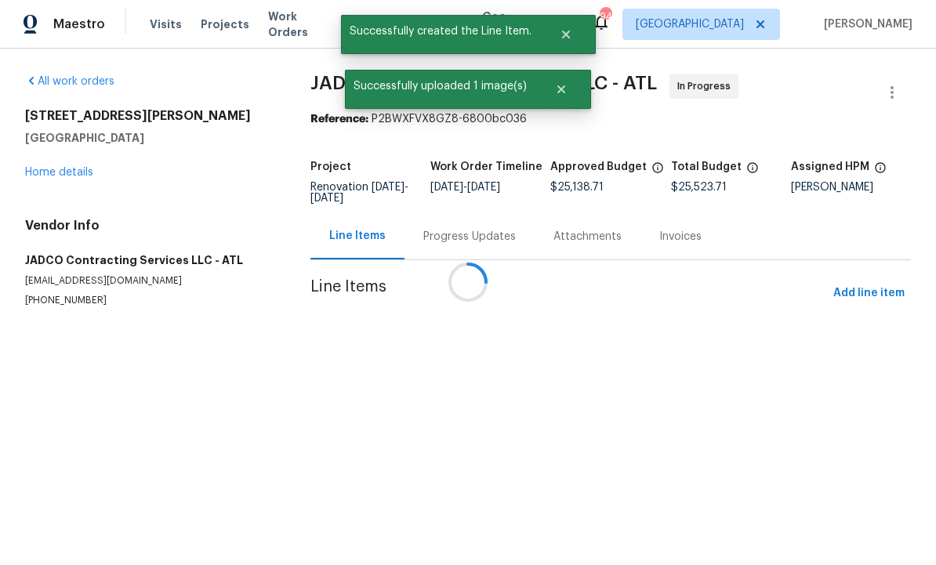
scroll to position [0, 0]
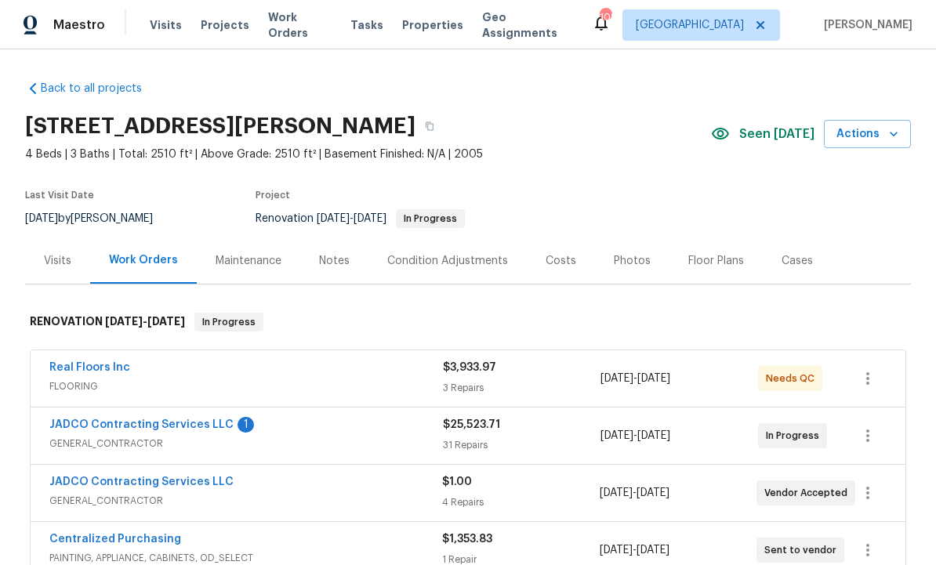
click at [332, 258] on div "Notes" at bounding box center [334, 261] width 31 height 16
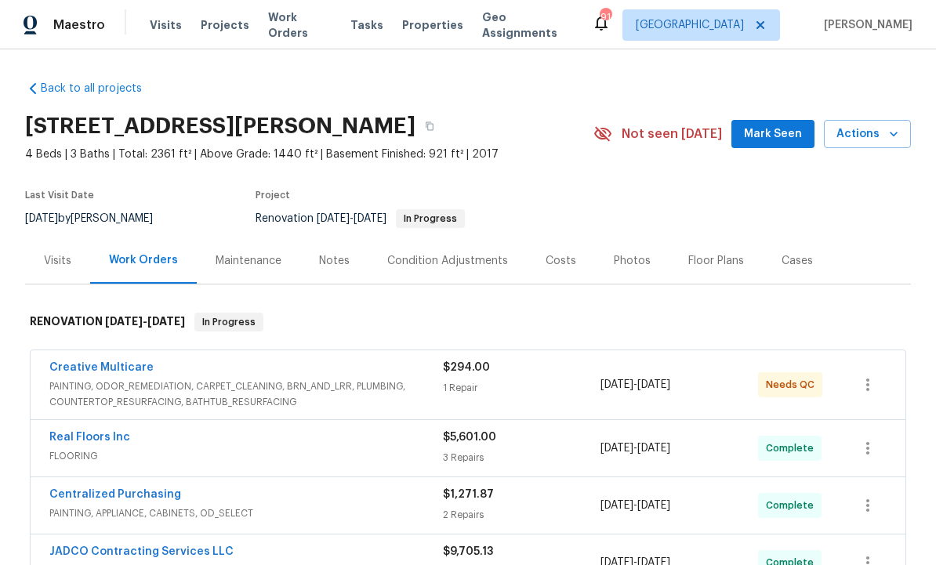
click at [328, 262] on div "Notes" at bounding box center [334, 261] width 31 height 16
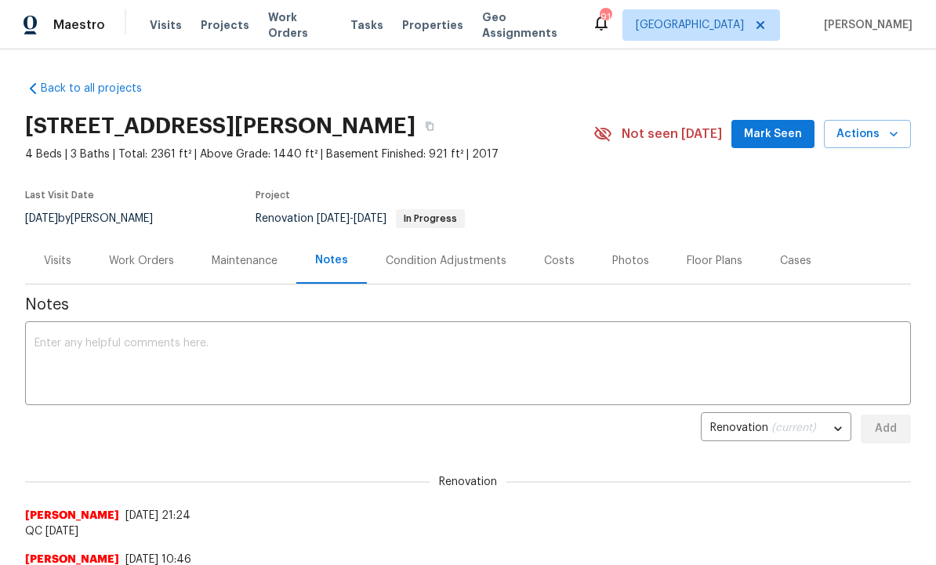
click at [768, 139] on span "Mark Seen" at bounding box center [773, 135] width 58 height 20
click at [143, 256] on div "Work Orders" at bounding box center [141, 261] width 65 height 16
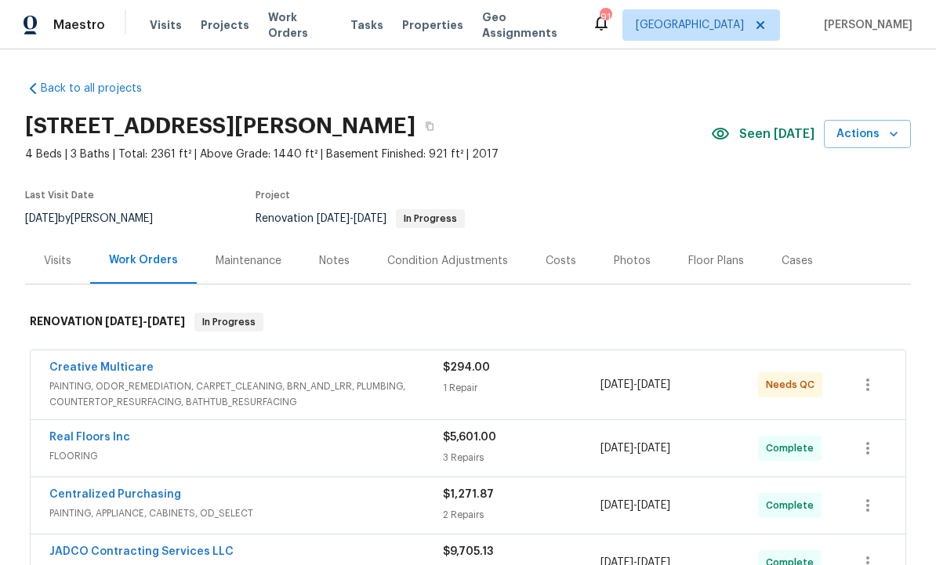
click at [176, 368] on div "Creative Multicare" at bounding box center [246, 369] width 394 height 19
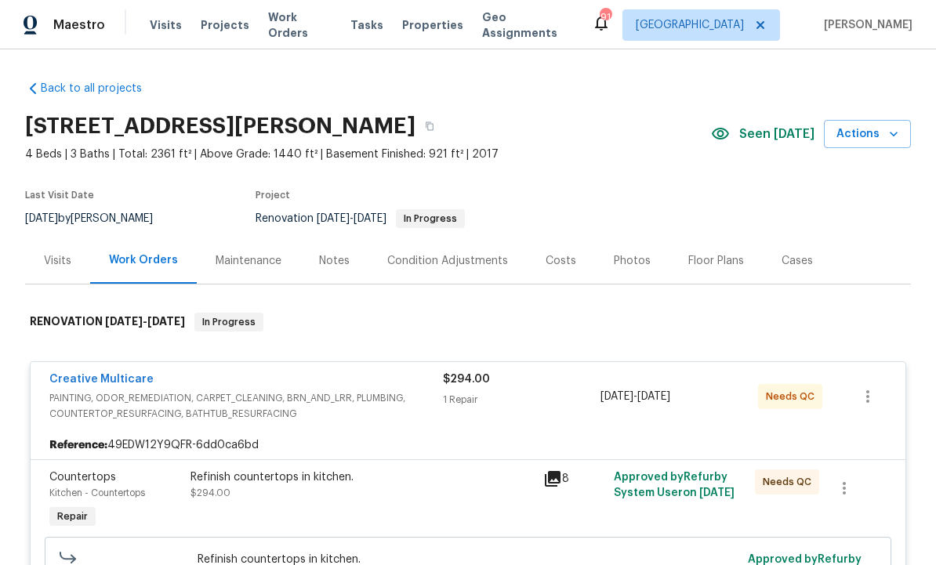
click at [122, 368] on div "Creative Multicare PAINTING, ODOR_REMEDIATION, CARPET_CLEANING, BRN_AND_LRR, PL…" at bounding box center [468, 396] width 875 height 69
click at [117, 376] on link "Creative Multicare" at bounding box center [101, 379] width 104 height 11
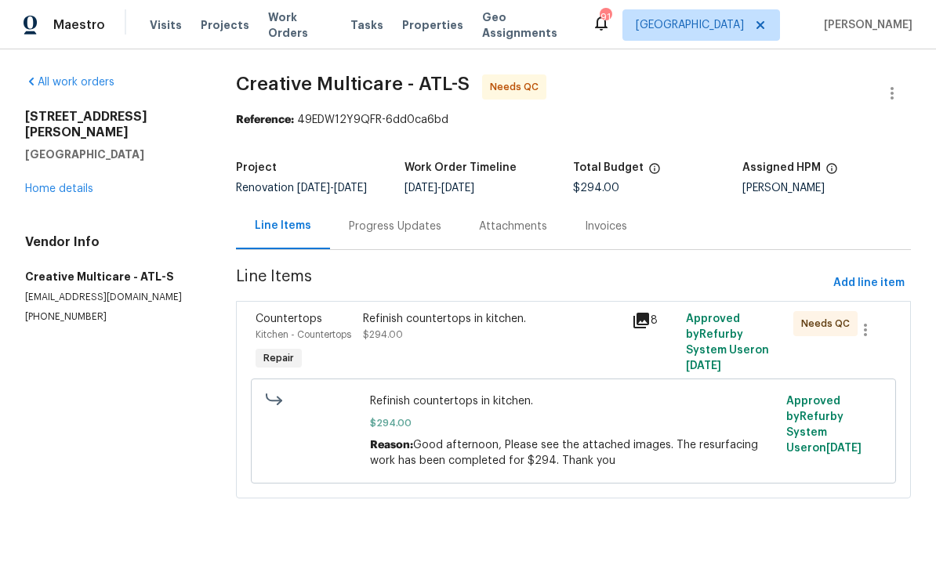
click at [492, 331] on div "Refinish countertops in kitchen. $294.00" at bounding box center [492, 326] width 259 height 31
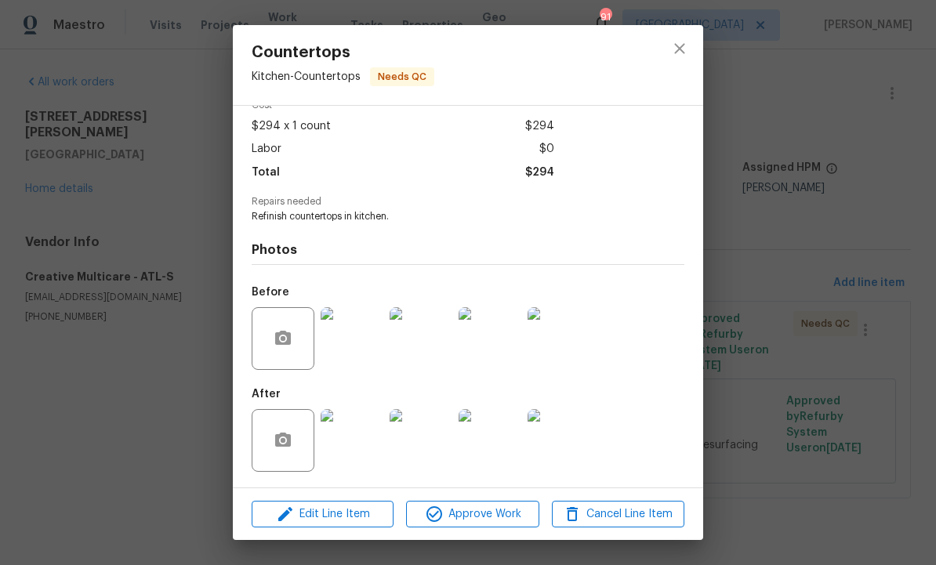
scroll to position [82, 0]
click at [474, 511] on span "Approve Work" at bounding box center [472, 515] width 123 height 20
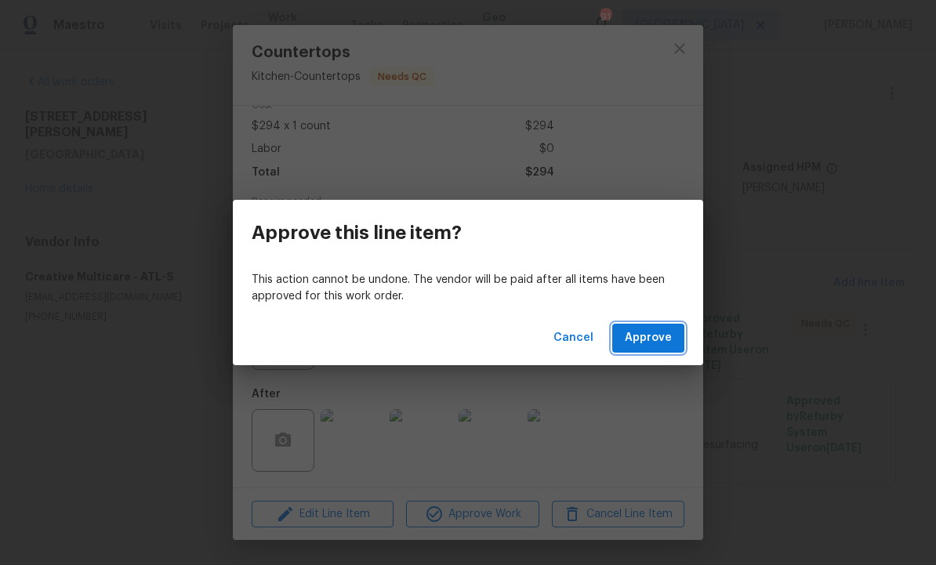
click at [657, 334] on span "Approve" at bounding box center [648, 338] width 47 height 20
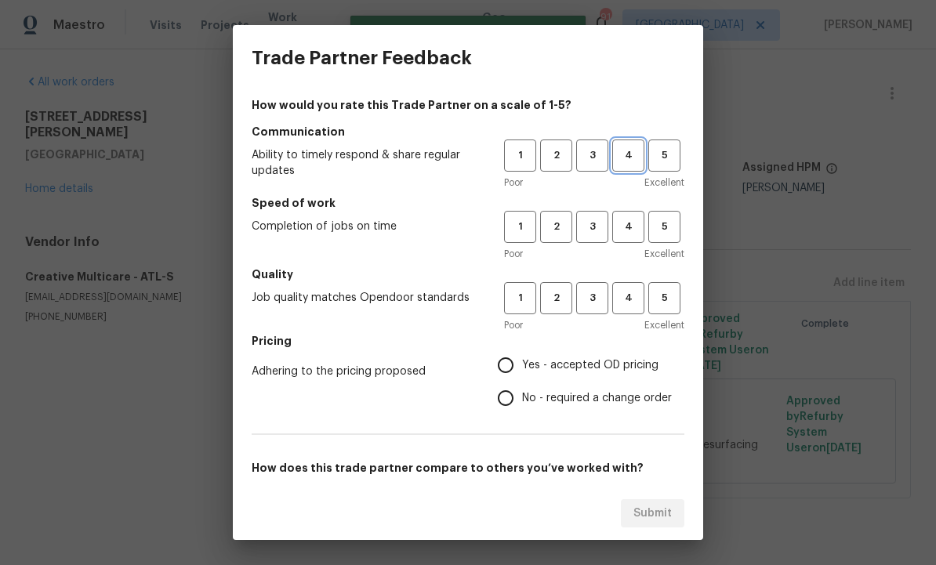
click at [643, 146] on button "4" at bounding box center [628, 156] width 32 height 32
click at [633, 216] on button "4" at bounding box center [628, 227] width 32 height 32
click at [635, 296] on span "4" at bounding box center [628, 298] width 29 height 18
click at [513, 361] on input "Yes - accepted OD pricing" at bounding box center [505, 365] width 33 height 33
radio input "true"
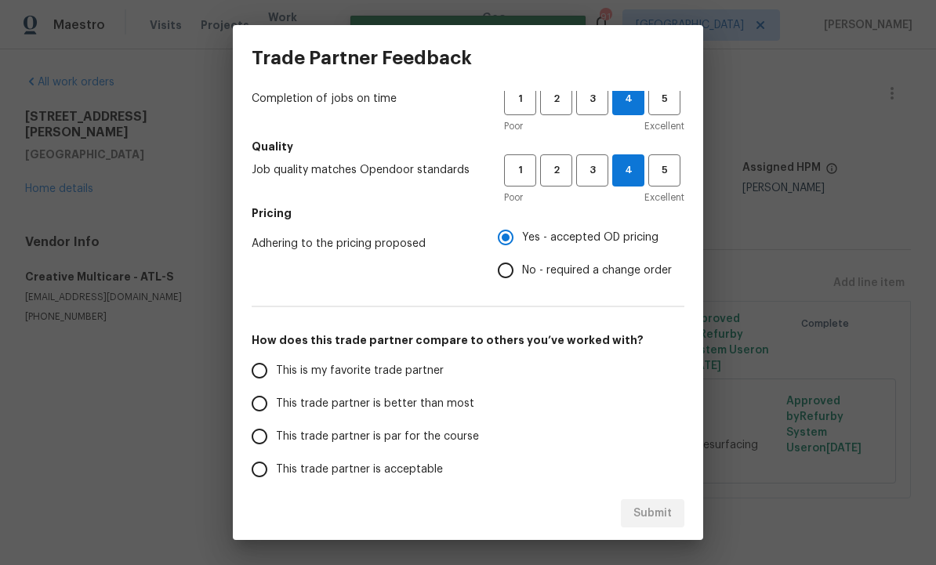
scroll to position [129, 0]
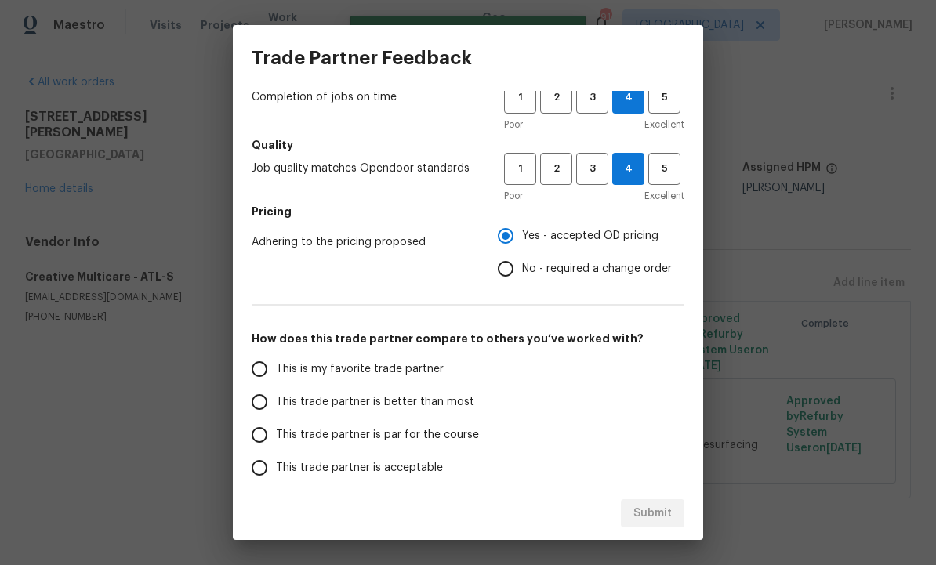
click at [262, 397] on input "This trade partner is better than most" at bounding box center [259, 402] width 33 height 33
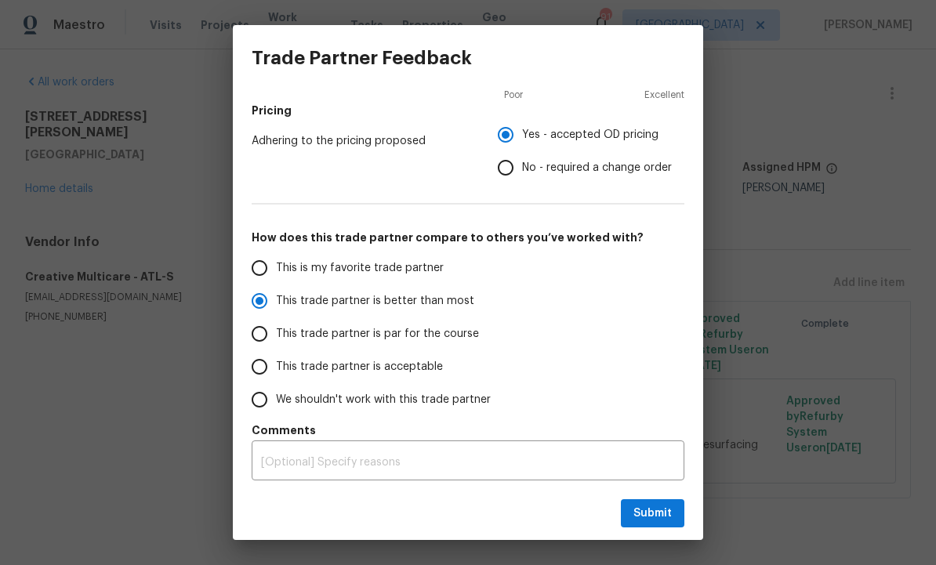
scroll to position [230, 0]
click at [651, 513] on span "Submit" at bounding box center [652, 514] width 38 height 20
radio input "true"
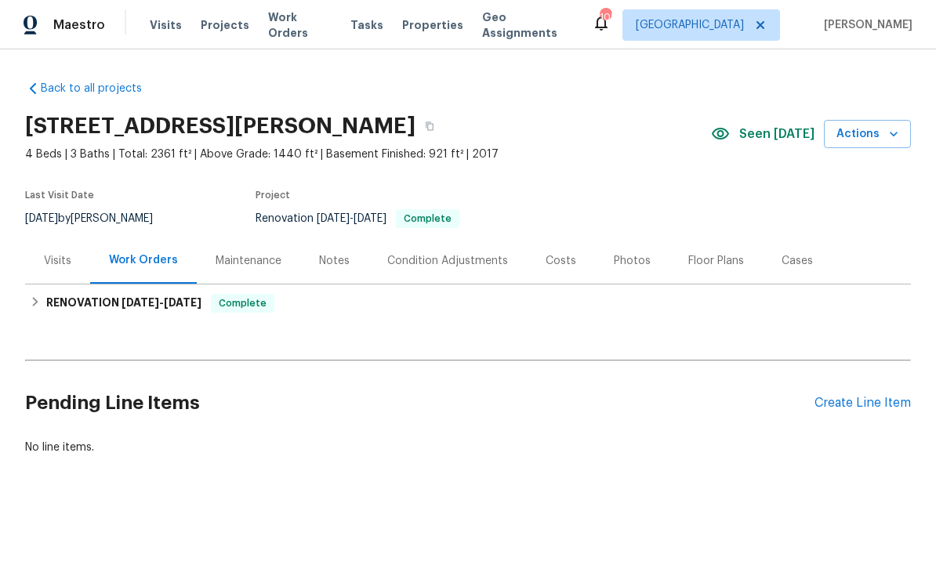
click at [447, 263] on div "Condition Adjustments" at bounding box center [447, 261] width 121 height 16
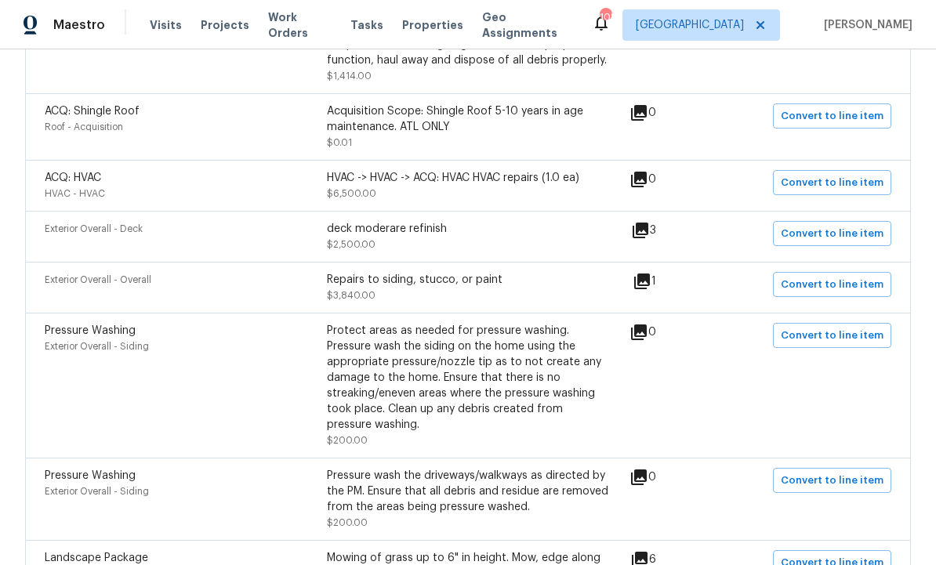
scroll to position [593, 0]
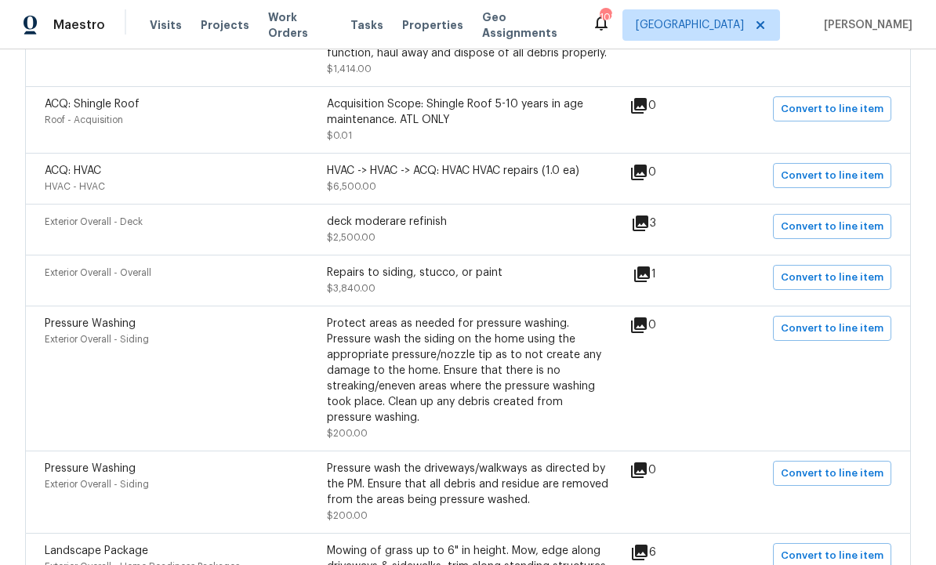
click at [535, 389] on div "Protect areas as needed for pressure washing. Pressure wash the siding on the h…" at bounding box center [468, 371] width 282 height 110
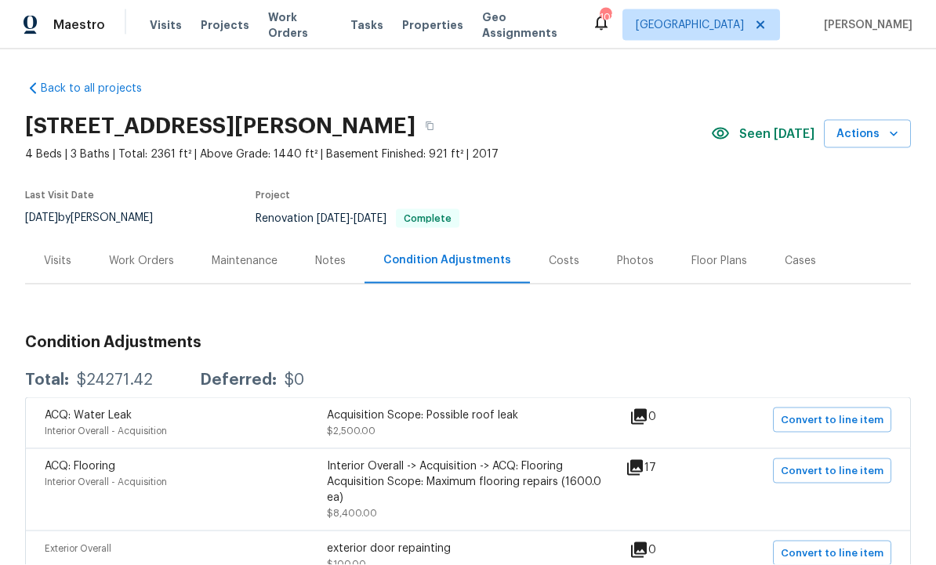
scroll to position [0, 0]
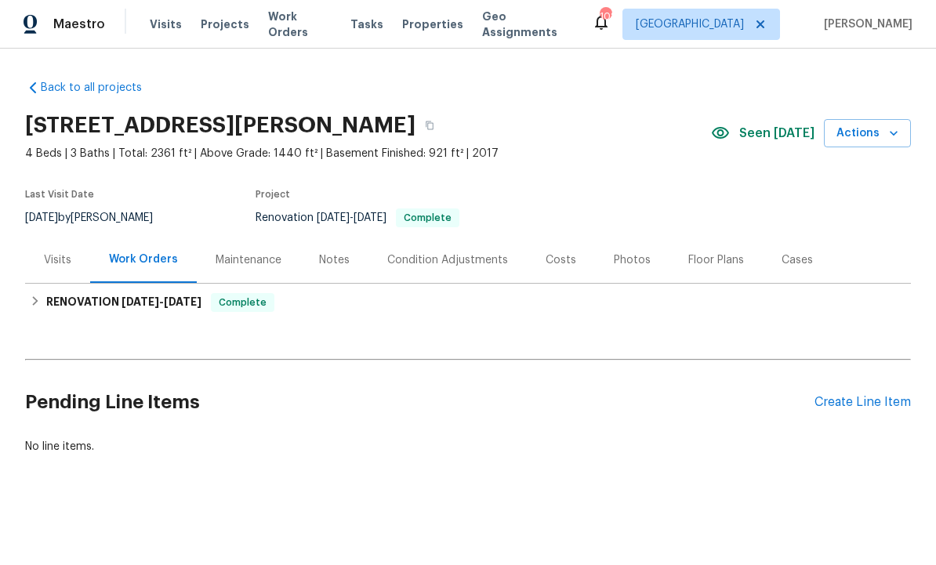
click at [468, 264] on div "Condition Adjustments" at bounding box center [447, 261] width 121 height 16
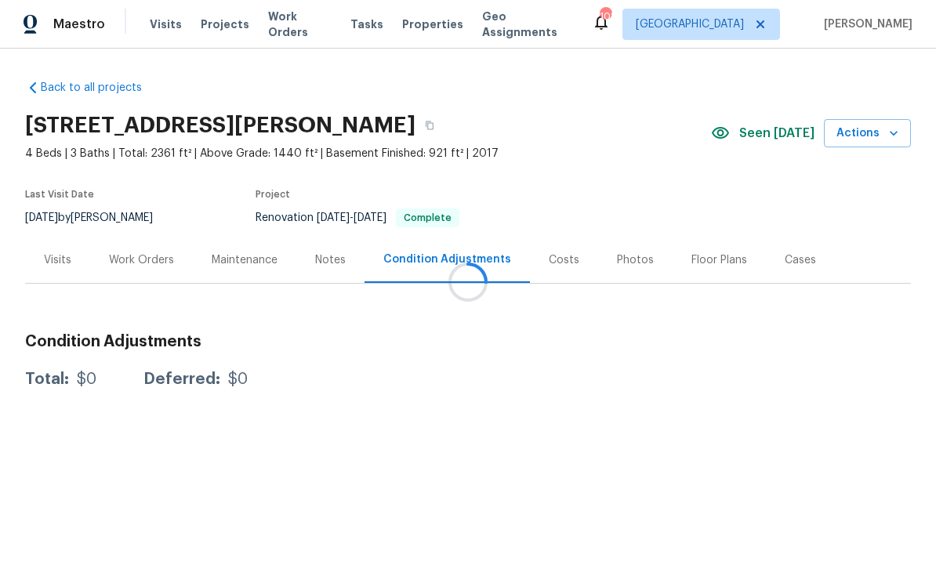
scroll to position [1, 0]
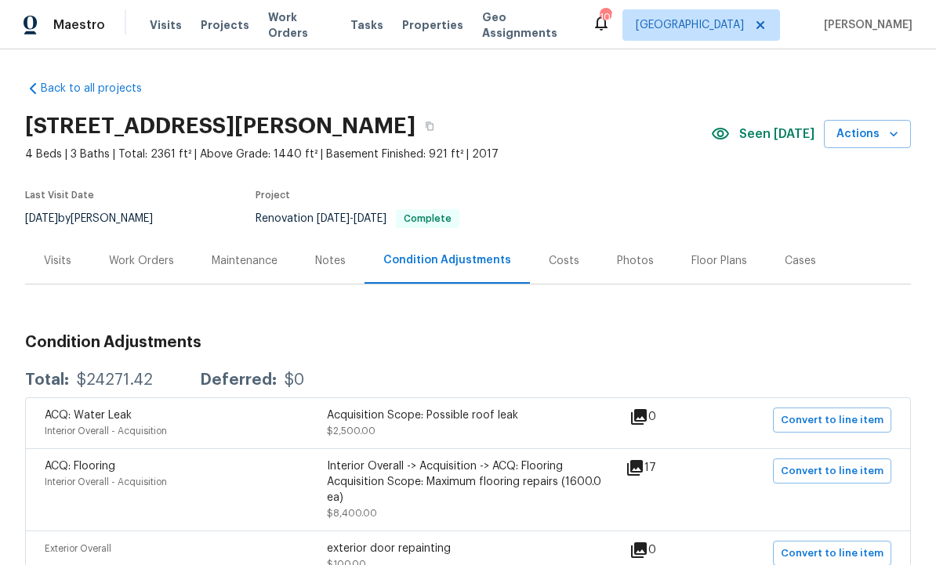
click at [553, 266] on div "Costs" at bounding box center [564, 261] width 31 height 16
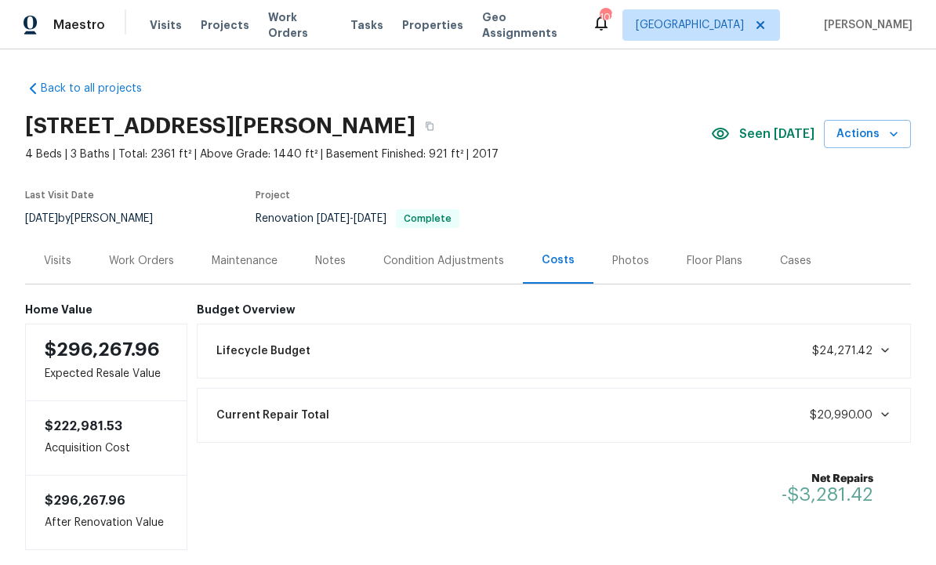
scroll to position [23, 0]
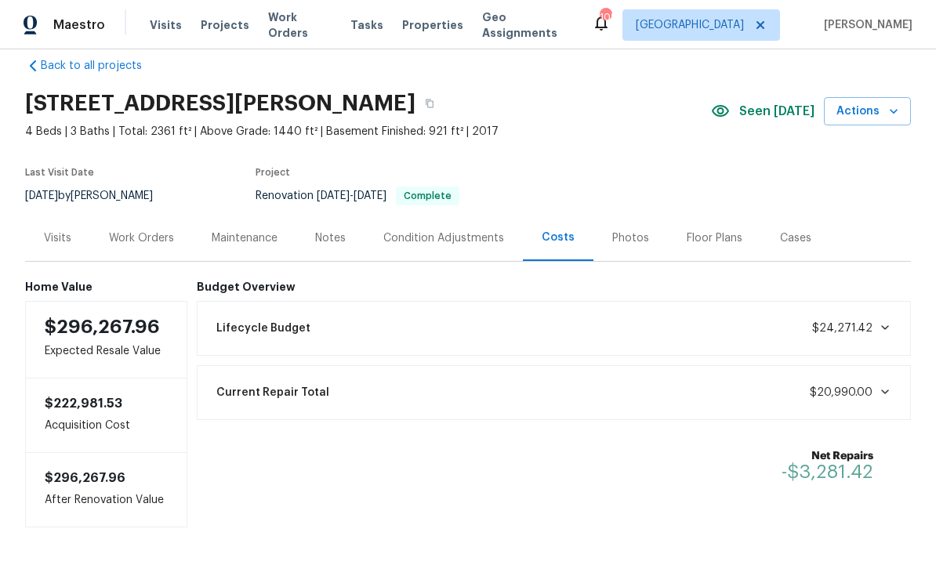
click at [455, 243] on div "Condition Adjustments" at bounding box center [443, 238] width 121 height 16
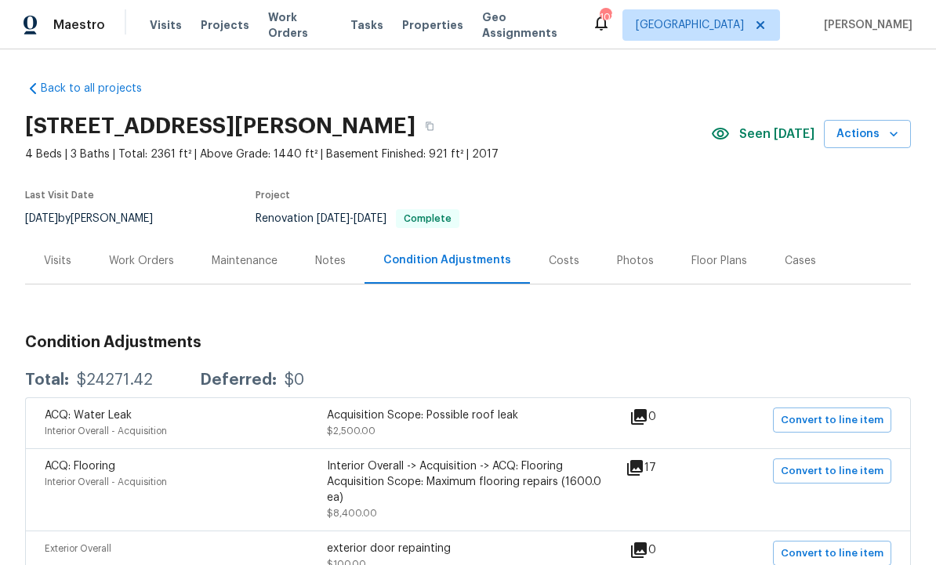
click at [130, 247] on div "Work Orders" at bounding box center [141, 261] width 103 height 46
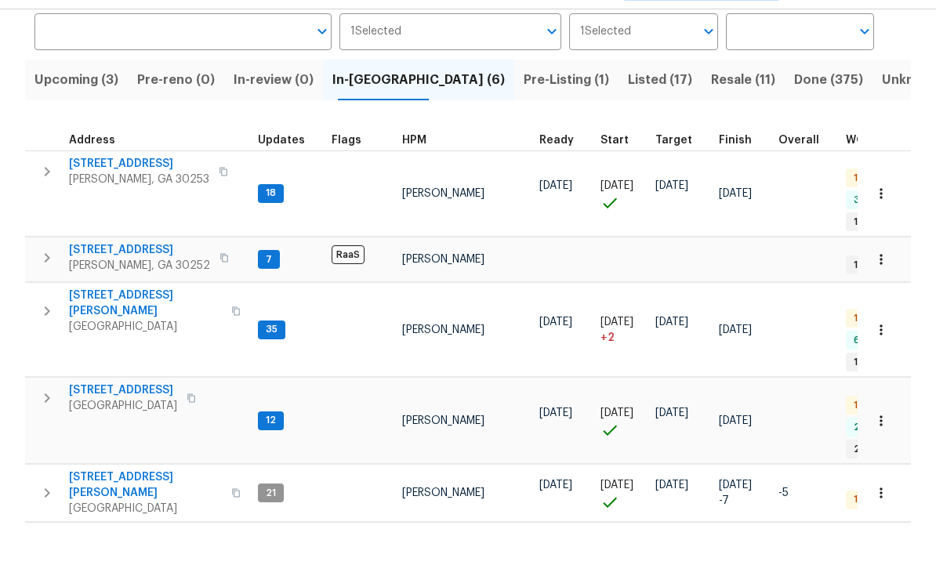
click at [926, 194] on div "Properties Hide filters [GEOGRAPHIC_DATA] [PERSON_NAME] Clear Filters Address A…" at bounding box center [468, 312] width 936 height 771
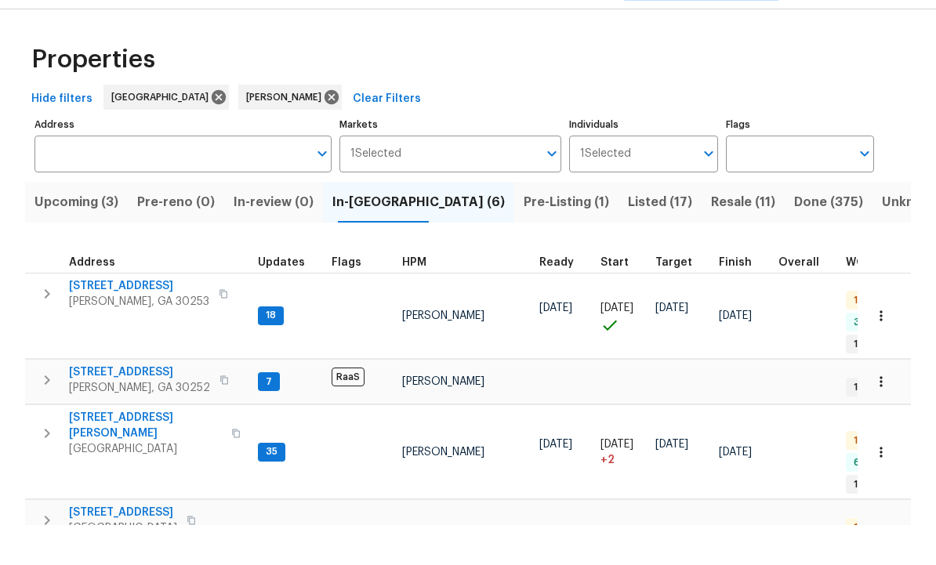
click at [884, 348] on icon "button" at bounding box center [881, 356] width 16 height 16
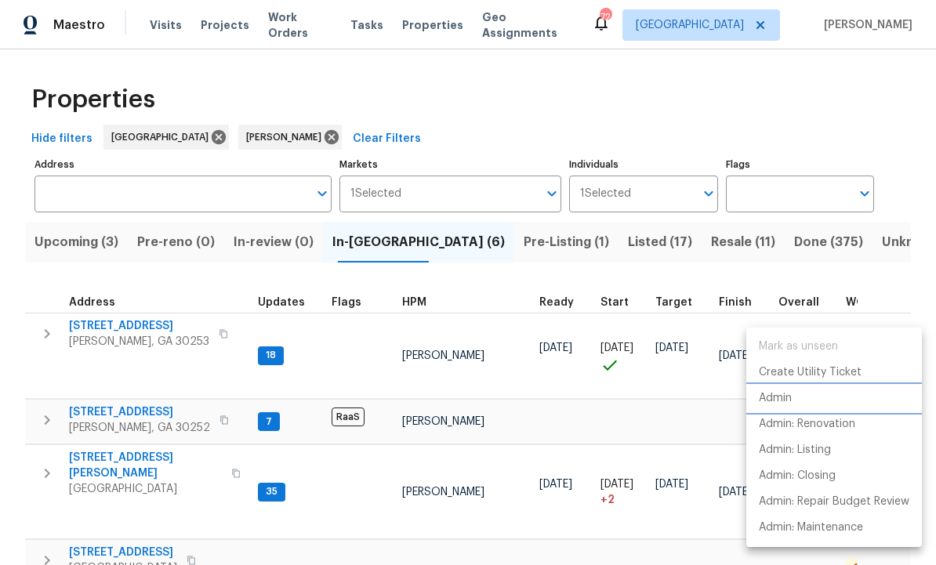
click at [793, 398] on li "Admin" at bounding box center [834, 399] width 176 height 26
click at [479, 202] on div at bounding box center [468, 282] width 936 height 565
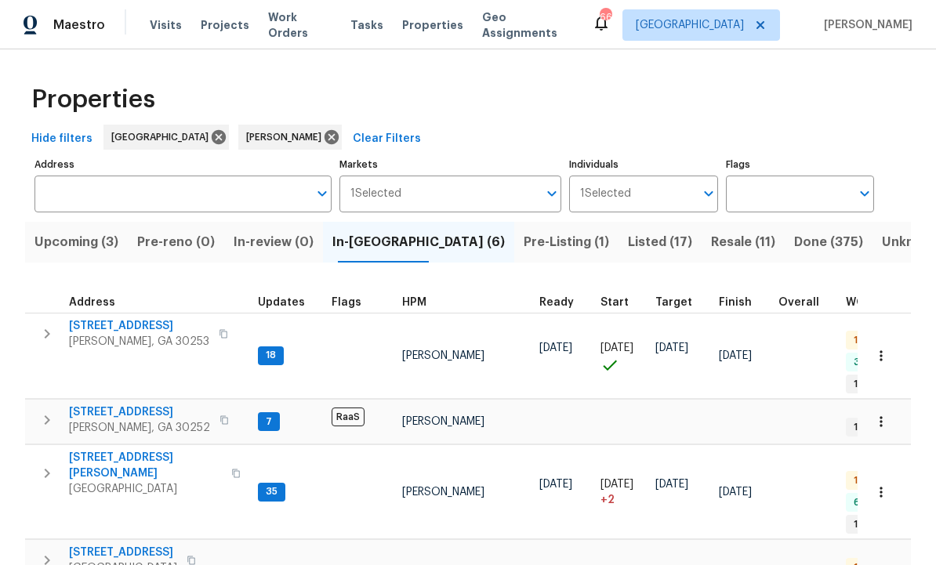
click at [524, 231] on span "Pre-Listing (1)" at bounding box center [566, 242] width 85 height 22
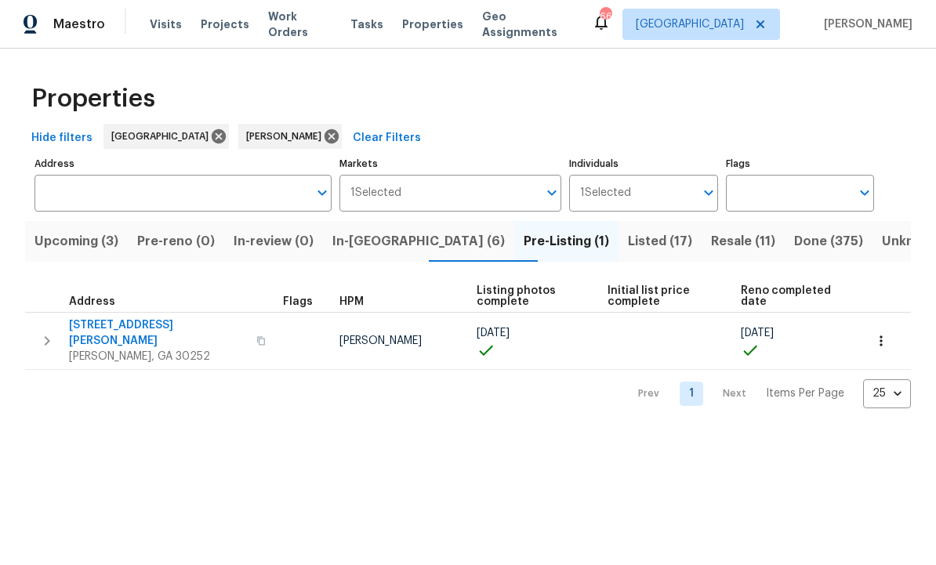
click at [108, 321] on span "111 Harper Rd" at bounding box center [158, 333] width 178 height 31
click at [881, 334] on icon "button" at bounding box center [881, 342] width 16 height 16
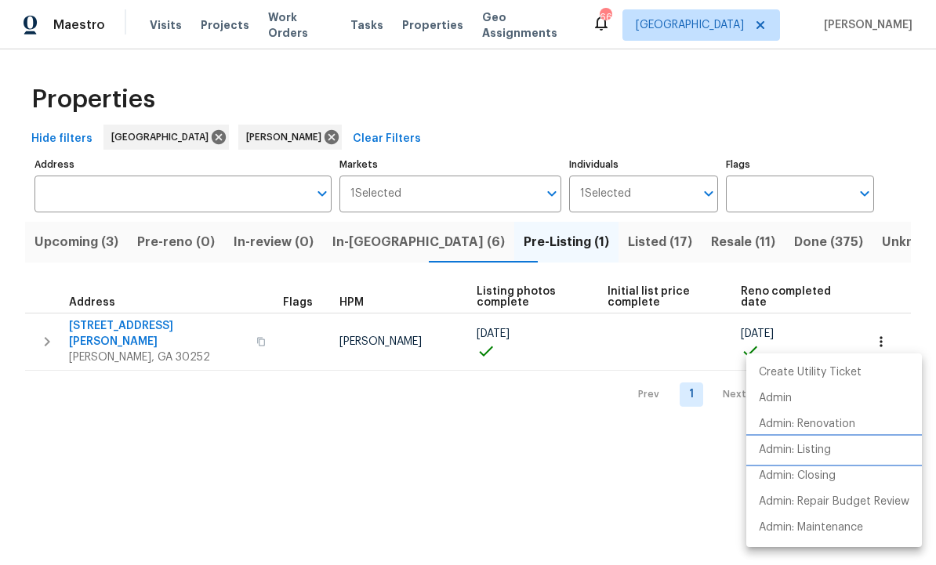
click at [828, 456] on p "Admin: Listing" at bounding box center [795, 450] width 72 height 16
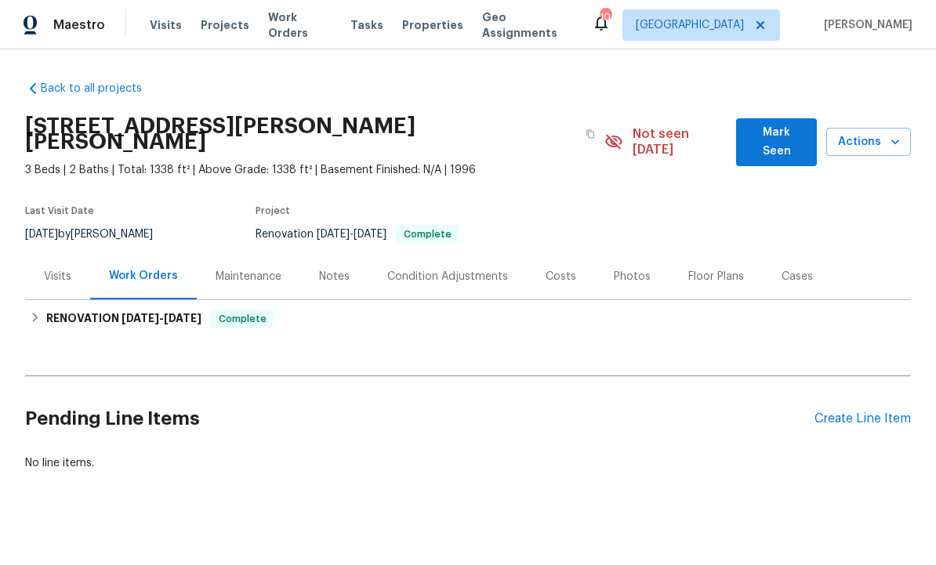
click at [636, 269] on div "Photos" at bounding box center [632, 277] width 37 height 16
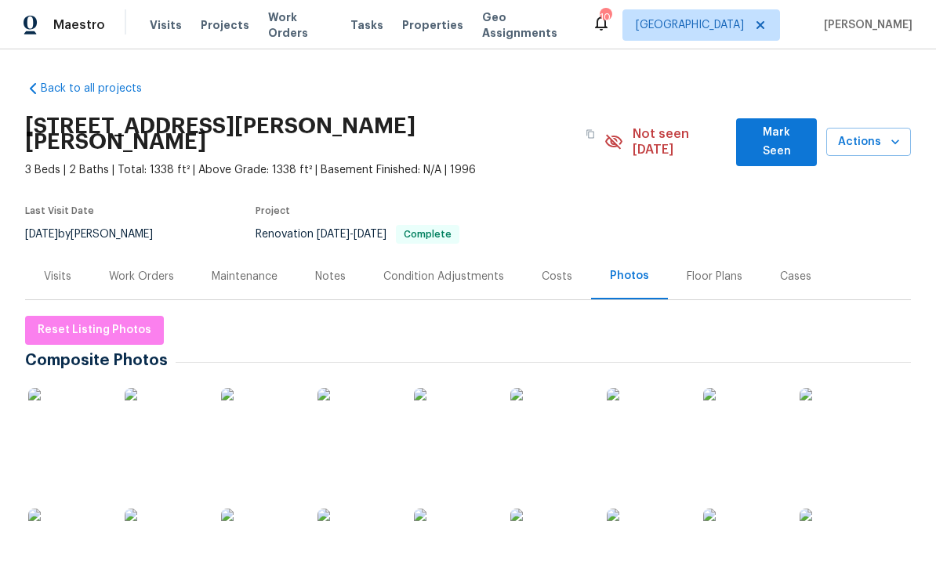
click at [529, 426] on img at bounding box center [549, 427] width 78 height 78
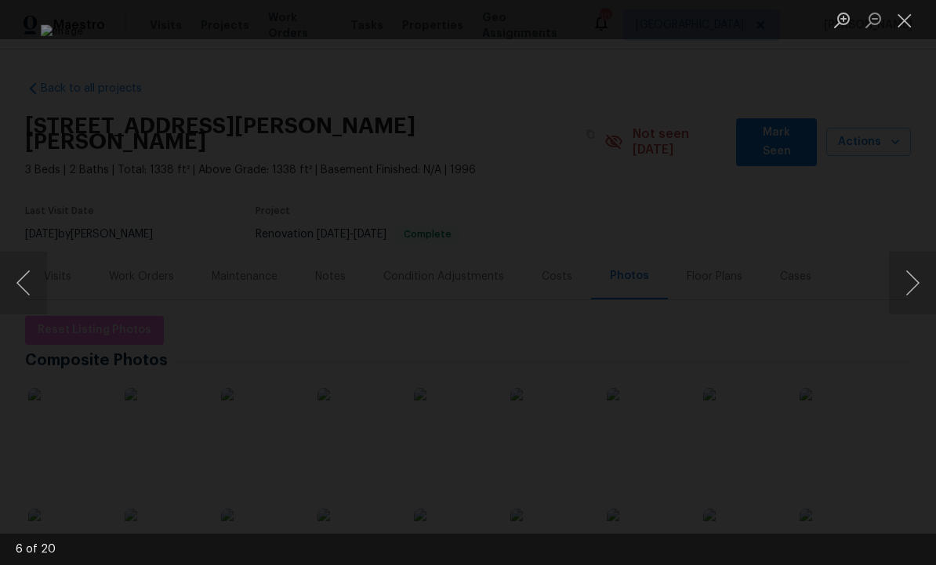
click at [911, 277] on button "Next image" at bounding box center [912, 283] width 47 height 63
click at [898, 281] on button "Next image" at bounding box center [912, 283] width 47 height 63
click at [909, 281] on button "Next image" at bounding box center [912, 283] width 47 height 63
click at [897, 283] on button "Next image" at bounding box center [912, 283] width 47 height 63
click at [905, 281] on button "Next image" at bounding box center [912, 283] width 47 height 63
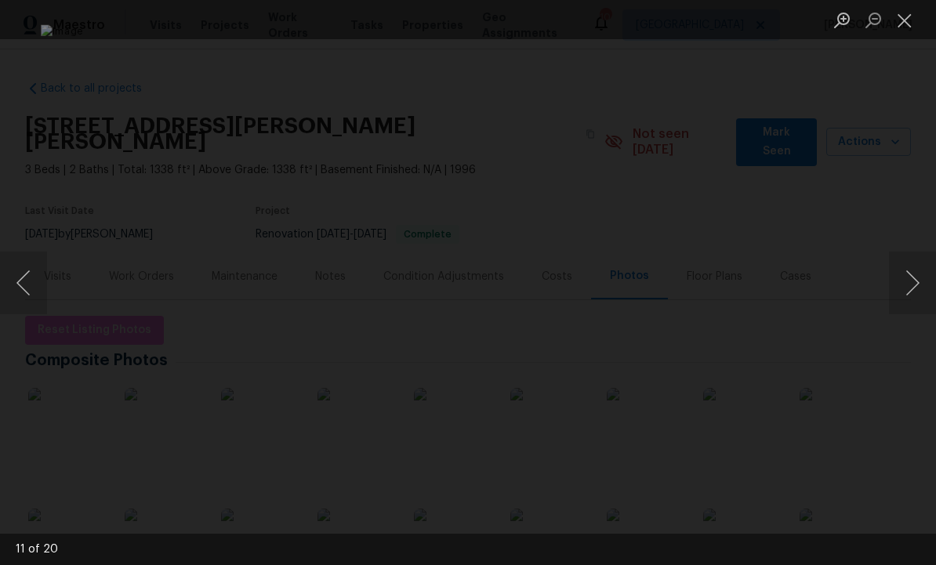
click at [907, 287] on button "Next image" at bounding box center [912, 283] width 47 height 63
click at [904, 287] on button "Next image" at bounding box center [912, 283] width 47 height 63
click at [910, 288] on button "Next image" at bounding box center [912, 283] width 47 height 63
click at [906, 285] on button "Next image" at bounding box center [912, 283] width 47 height 63
click at [907, 285] on button "Next image" at bounding box center [912, 283] width 47 height 63
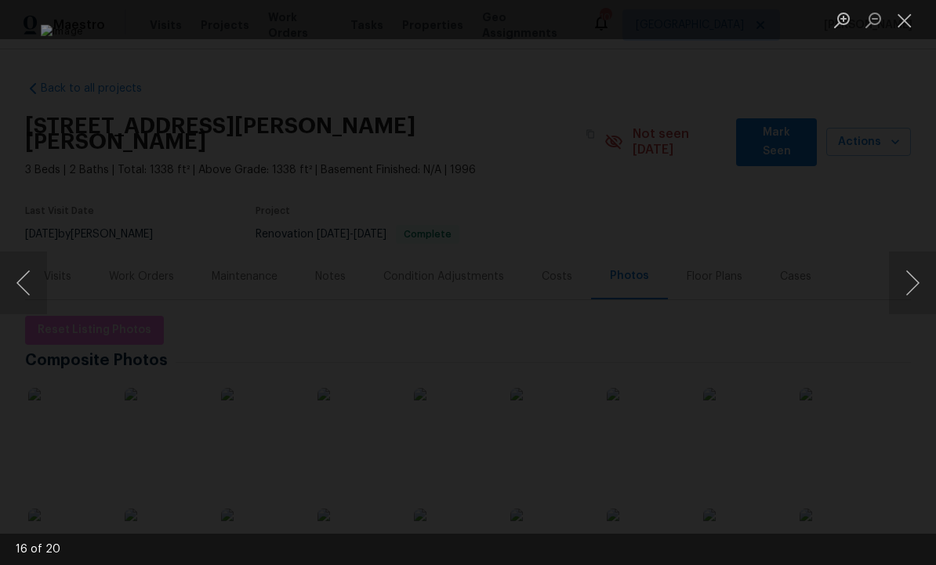
click at [906, 279] on button "Next image" at bounding box center [912, 283] width 47 height 63
click at [909, 278] on button "Next image" at bounding box center [912, 283] width 47 height 63
click at [898, 284] on button "Next image" at bounding box center [912, 283] width 47 height 63
click at [895, 288] on button "Next image" at bounding box center [912, 283] width 47 height 63
click at [905, 285] on button "Next image" at bounding box center [912, 283] width 47 height 63
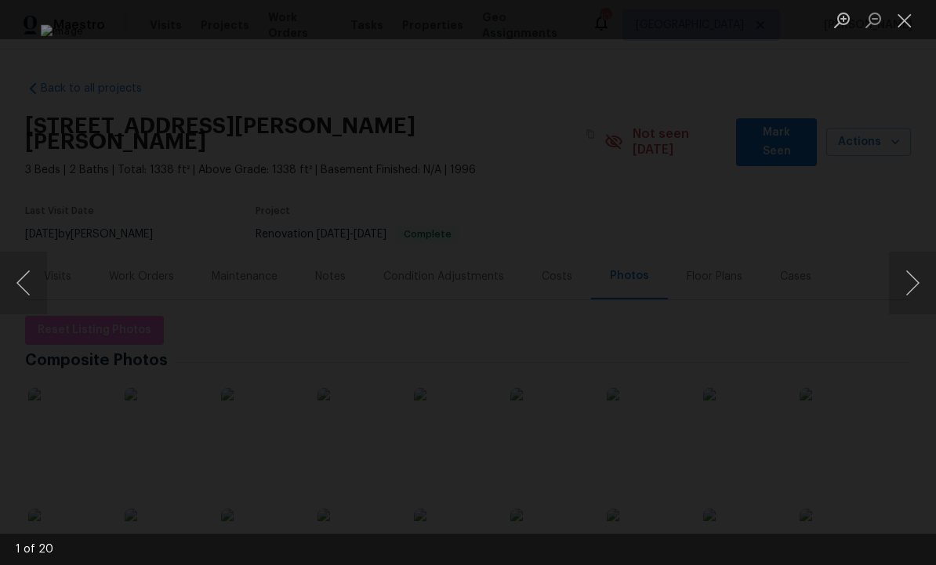
click at [905, 285] on button "Next image" at bounding box center [912, 283] width 47 height 63
click at [913, 274] on button "Next image" at bounding box center [912, 283] width 47 height 63
click at [896, 284] on button "Next image" at bounding box center [912, 283] width 47 height 63
click at [898, 285] on button "Next image" at bounding box center [912, 283] width 47 height 63
click at [910, 278] on button "Next image" at bounding box center [912, 283] width 47 height 63
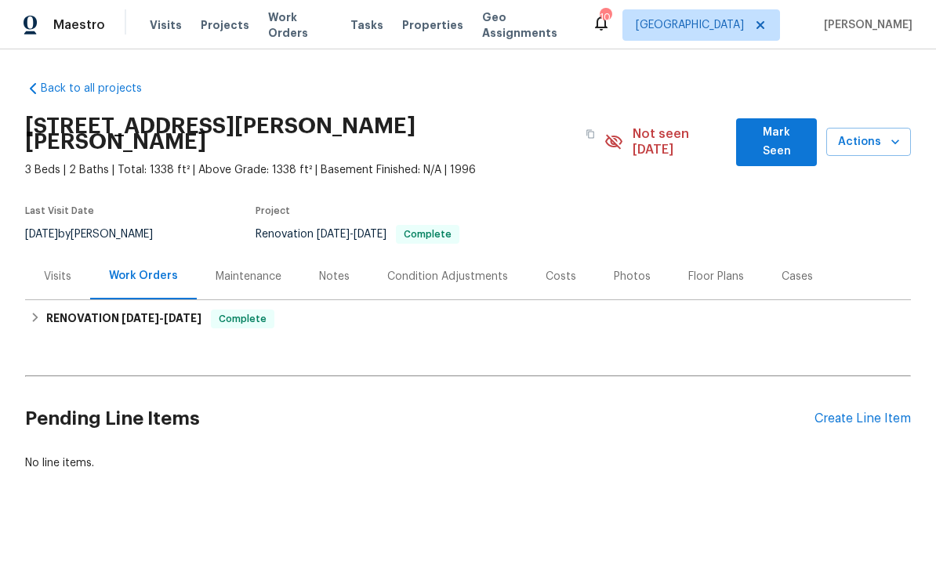
click at [636, 269] on div "Photos" at bounding box center [632, 277] width 37 height 16
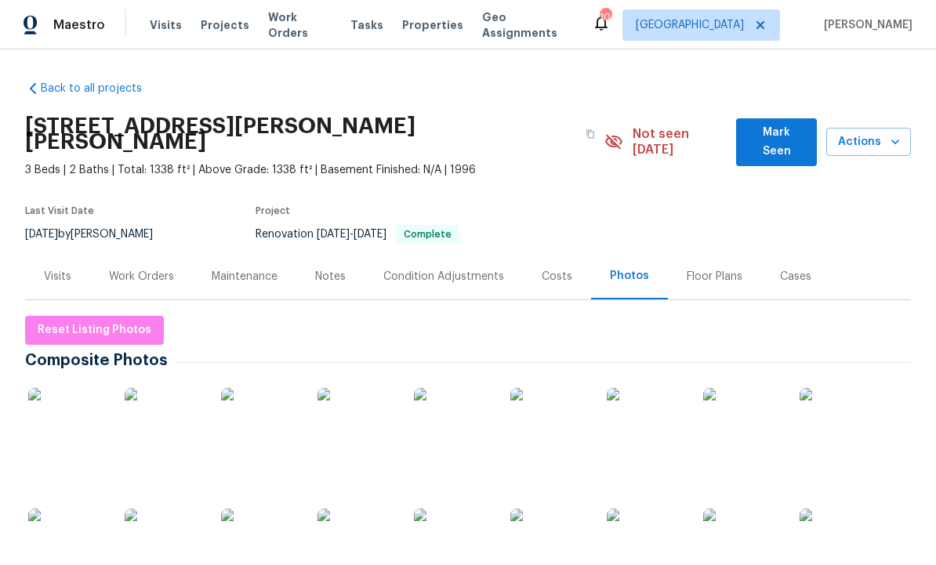
click at [455, 430] on img at bounding box center [453, 427] width 78 height 78
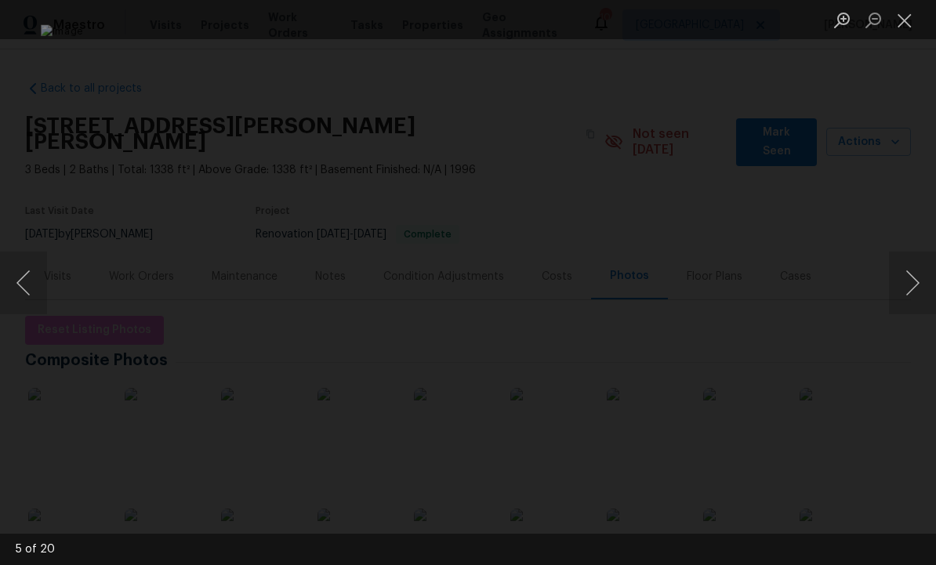
click at [918, 25] on button "Close lightbox" at bounding box center [904, 19] width 31 height 27
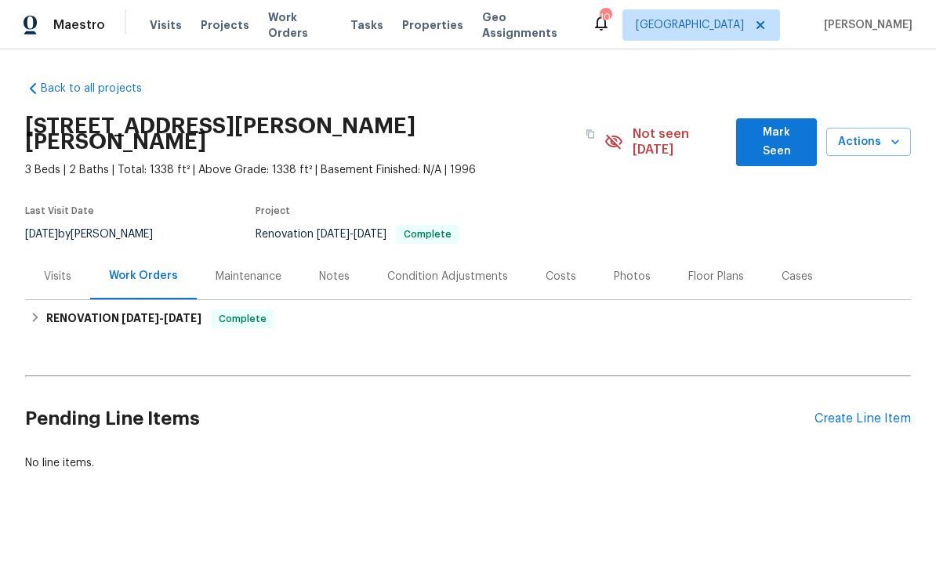
click at [712, 269] on div "Floor Plans" at bounding box center [716, 277] width 56 height 16
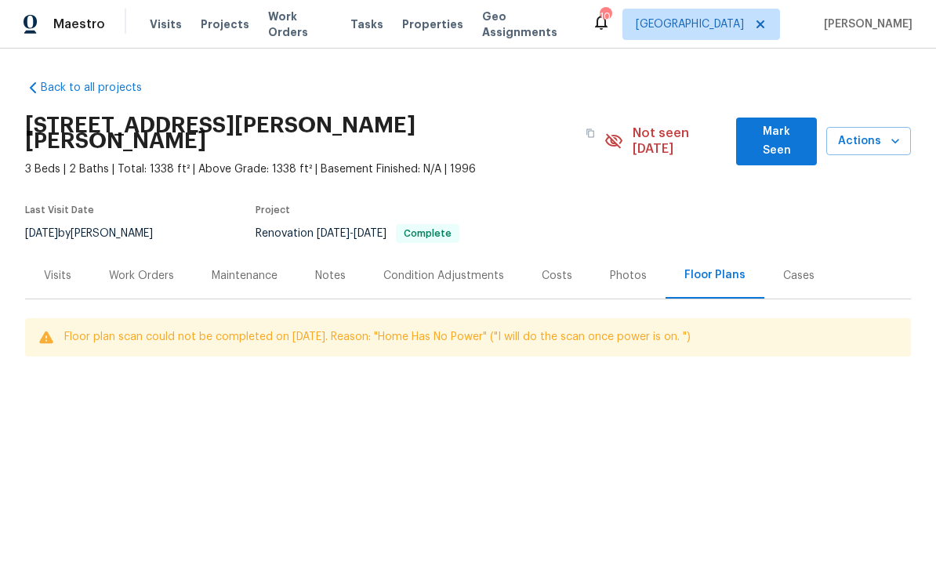
click at [561, 269] on div "Costs" at bounding box center [557, 277] width 31 height 16
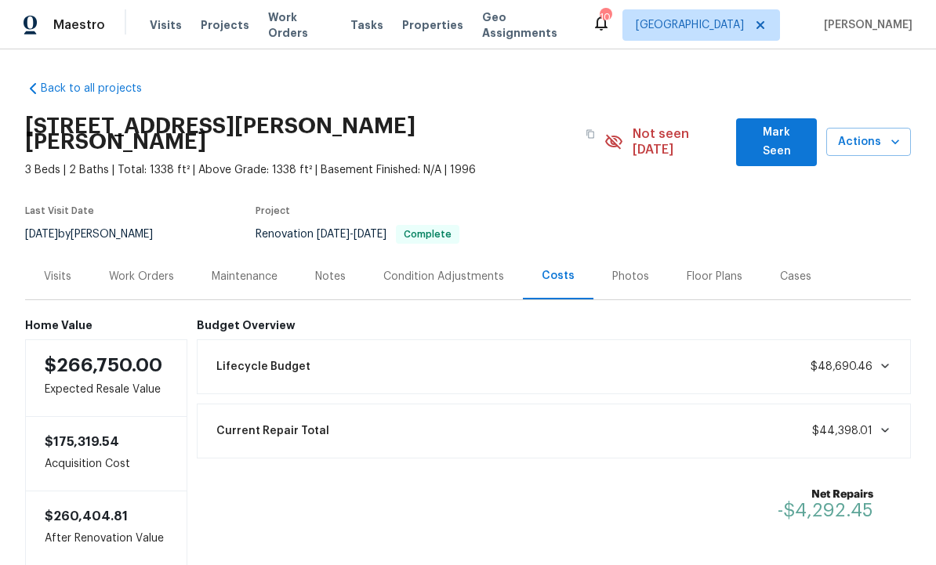
click at [464, 269] on div "Condition Adjustments" at bounding box center [443, 277] width 121 height 16
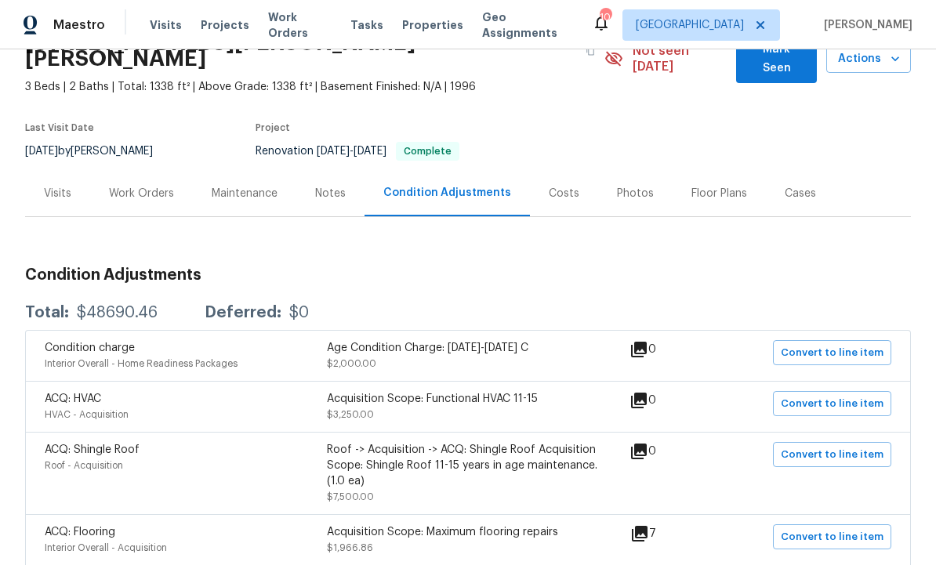
scroll to position [79, 0]
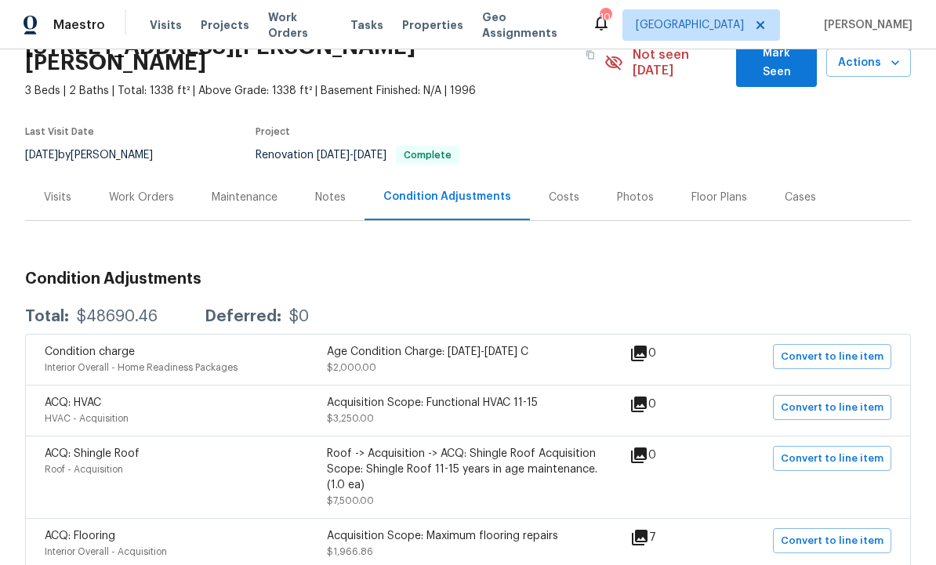
click at [558, 190] on div "Costs" at bounding box center [564, 198] width 31 height 16
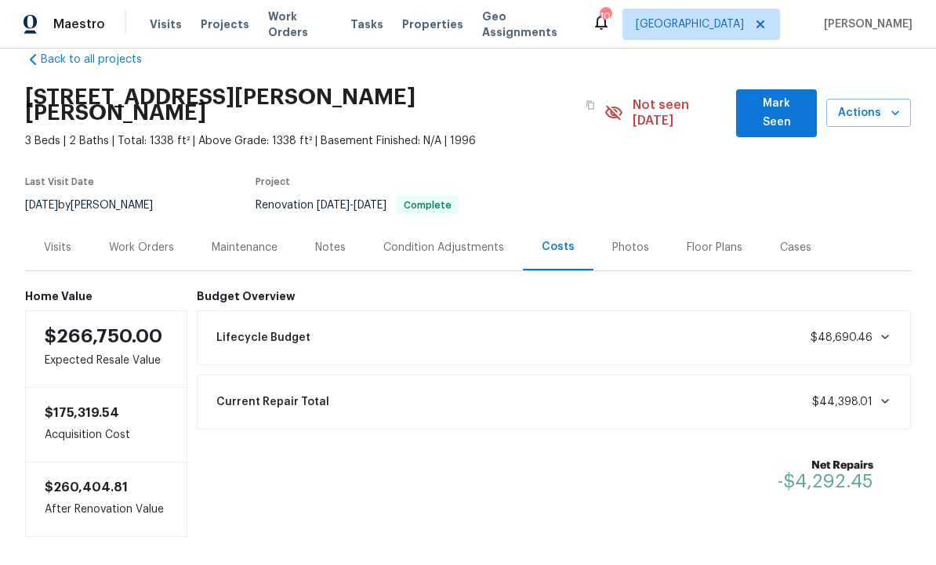
scroll to position [16, 0]
click at [264, 241] on div "Maintenance" at bounding box center [245, 249] width 66 height 16
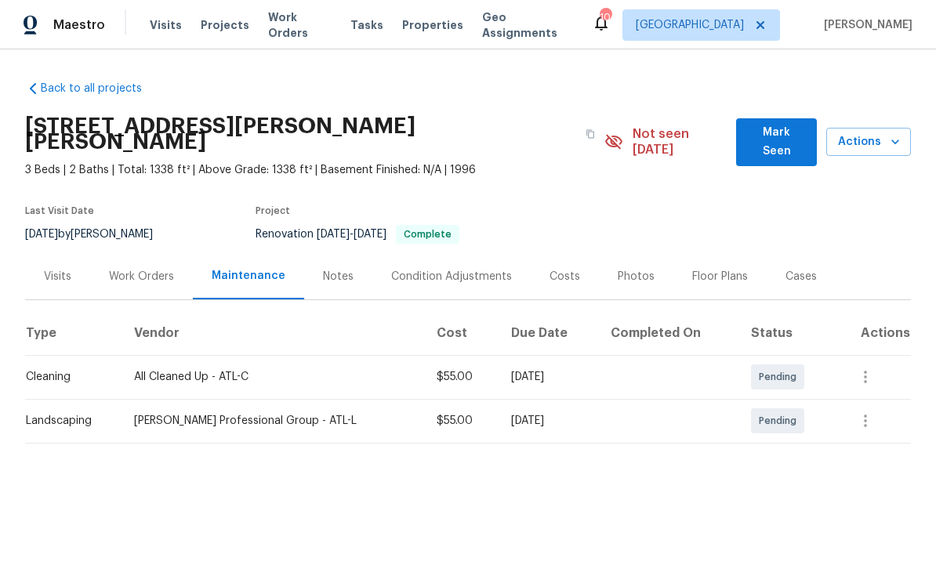
click at [783, 131] on span "Mark Seen" at bounding box center [777, 142] width 56 height 38
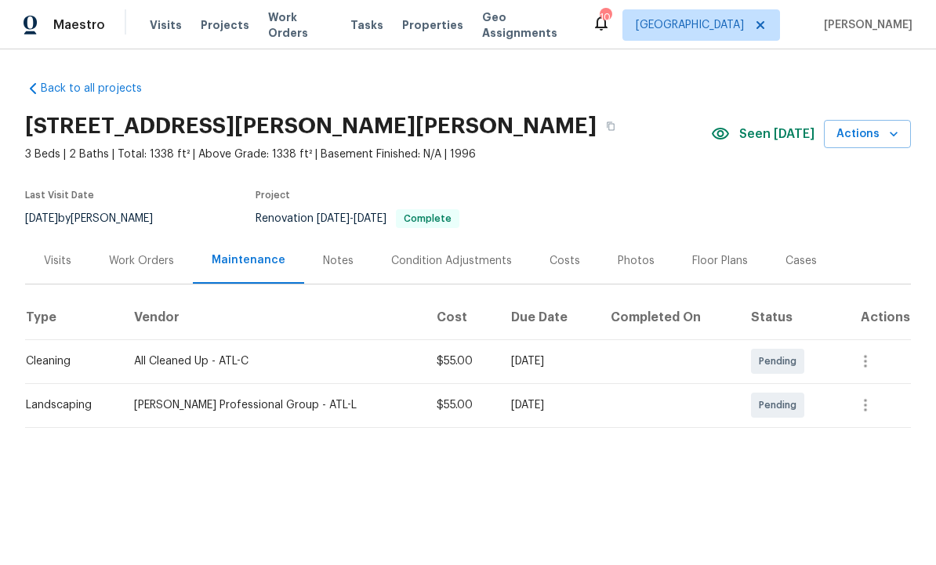
click at [453, 256] on div "Condition Adjustments" at bounding box center [451, 261] width 121 height 16
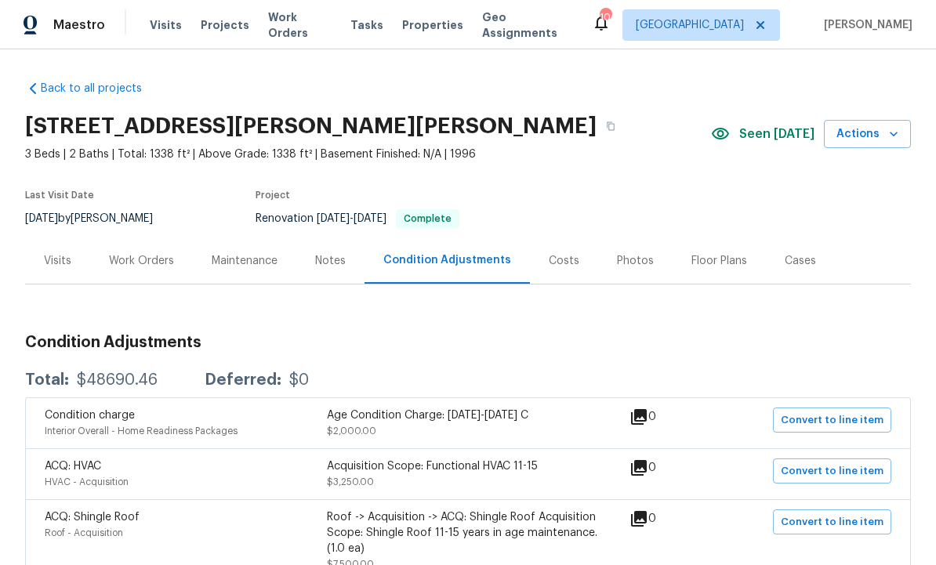
click at [138, 260] on div "Work Orders" at bounding box center [141, 261] width 65 height 16
